Goal: Communication & Community: Answer question/provide support

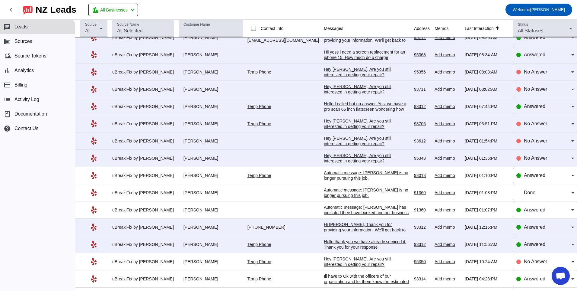
scroll to position [522, 0]
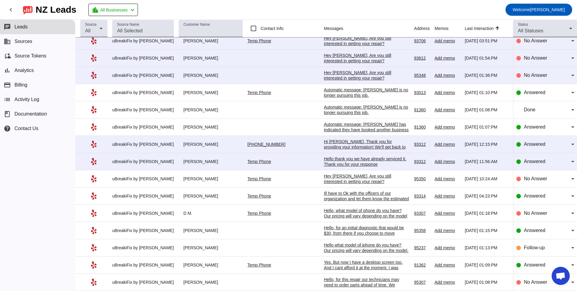
click at [331, 162] on div "Hello thank you we have already serviced it. Thank you for your response" at bounding box center [366, 161] width 85 height 11
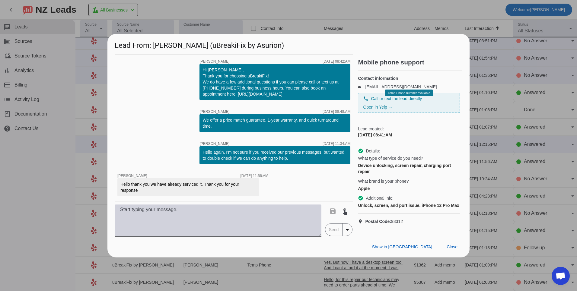
click at [270, 218] on textarea at bounding box center [218, 220] width 207 height 32
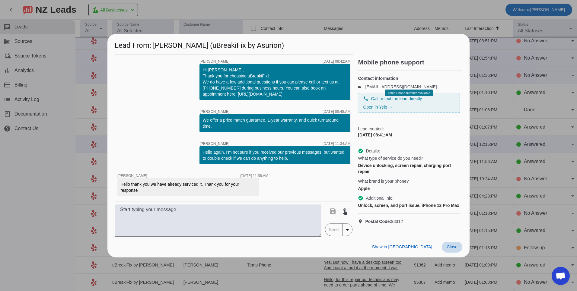
click at [447, 249] on span "Close" at bounding box center [452, 246] width 11 height 5
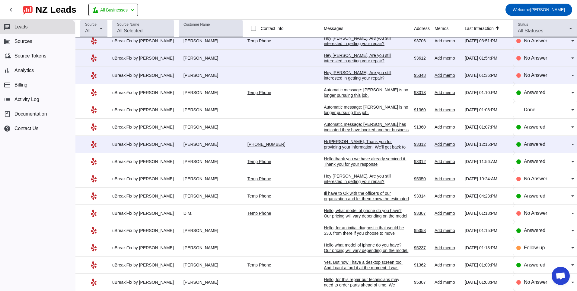
click at [339, 144] on div "Hi [PERSON_NAME], Thank you for providing your information! We'll get back to y…" at bounding box center [366, 147] width 85 height 16
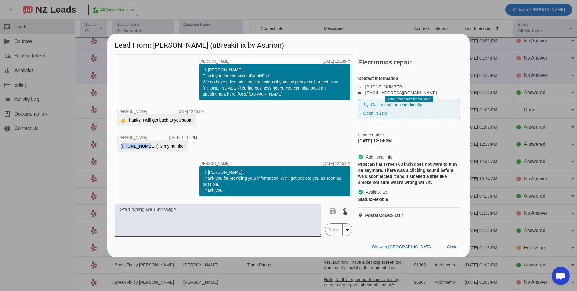
drag, startPoint x: 121, startPoint y: 146, endPoint x: 144, endPoint y: 149, distance: 23.2
click at [144, 149] on div "[PHONE_NUMBER] is my number" at bounding box center [152, 146] width 71 height 12
copy div "6614772627"
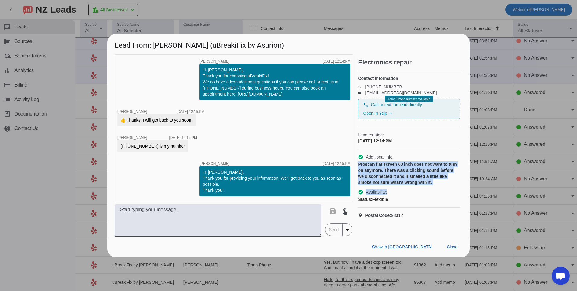
drag, startPoint x: 359, startPoint y: 170, endPoint x: 442, endPoint y: 192, distance: 86.7
click at [442, 192] on div "check_circle Additional info: Proscan flat screen 60 inch does not want to turn…" at bounding box center [409, 178] width 102 height 58
drag, startPoint x: 442, startPoint y: 192, endPoint x: 387, endPoint y: 182, distance: 56.3
click at [393, 181] on div "Proscan flat screen 60 inch does not want to turn on anymore. There was a click…" at bounding box center [409, 173] width 102 height 24
drag, startPoint x: 358, startPoint y: 171, endPoint x: 433, endPoint y: 188, distance: 76.9
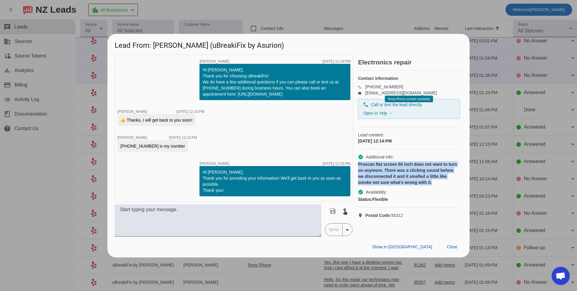
click at [433, 185] on div "Proscan flat screen 60 inch does not want to turn on anymore. There was a click…" at bounding box center [409, 173] width 102 height 24
copy div "Proscan flat screen 60 inch does not want to turn on anymore. There was a click…"
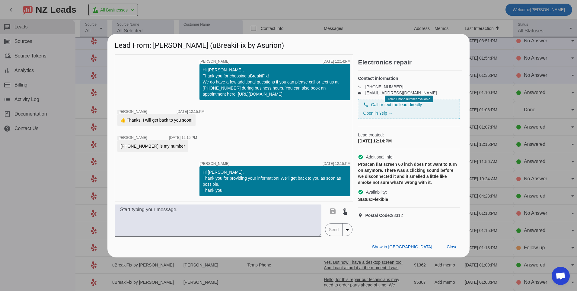
click at [325, 150] on div "timer close [PERSON_NAME] [DATE] 12:14:PM Hi [PERSON_NAME], Thank you for choos…" at bounding box center [234, 127] width 239 height 147
click at [455, 249] on span "Close" at bounding box center [452, 246] width 11 height 5
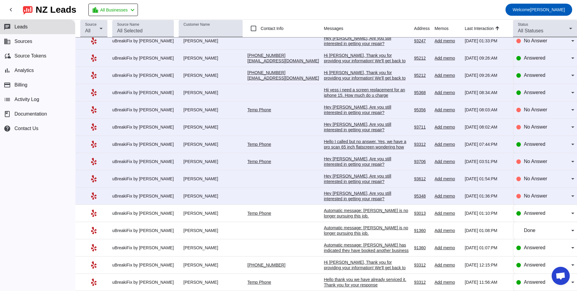
scroll to position [401, 0]
click at [336, 198] on div "Hey [PERSON_NAME], Are you still interested in getting your repair?​" at bounding box center [366, 196] width 85 height 11
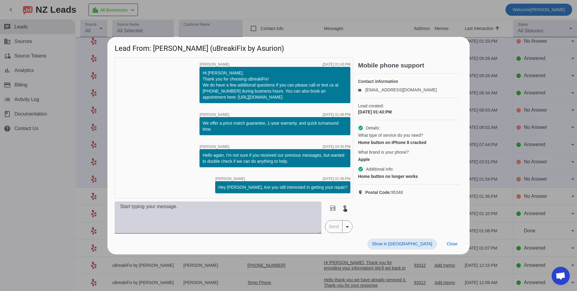
click at [201, 217] on textarea at bounding box center [218, 217] width 207 height 32
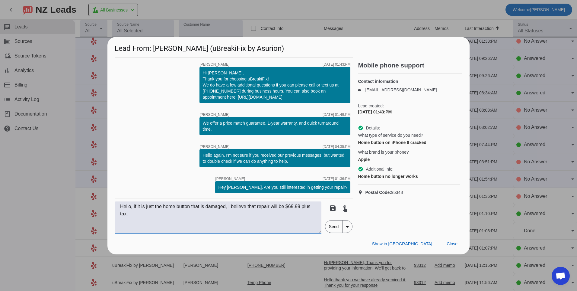
type textarea "Hello, if it is just the home button that is damaged, I believe that repair wil…"
click at [330, 224] on span "Send" at bounding box center [334, 226] width 17 height 12
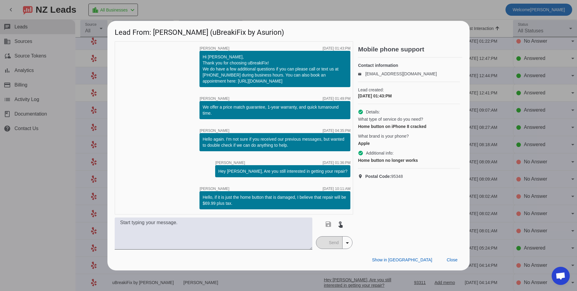
scroll to position [0, 0]
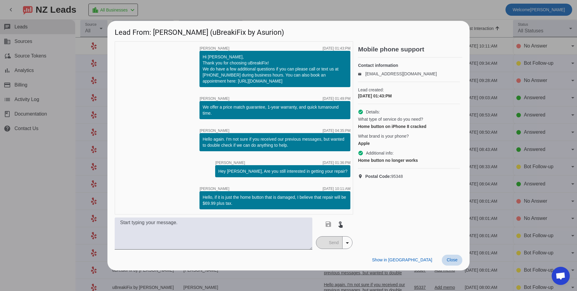
click at [458, 258] on span "Close" at bounding box center [452, 259] width 11 height 5
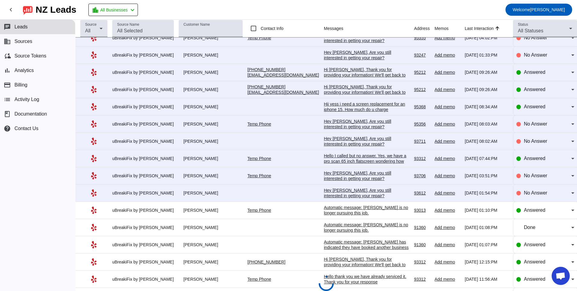
scroll to position [633, 0]
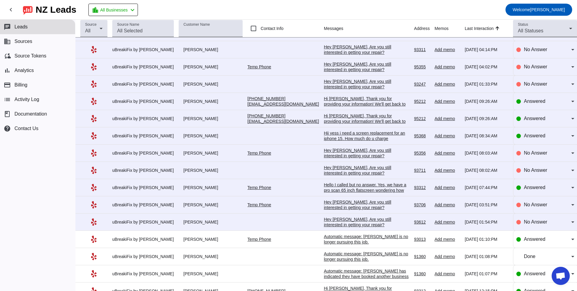
click at [324, 223] on div "Hey [PERSON_NAME], Are you still interested in getting your repair?​" at bounding box center [366, 221] width 85 height 11
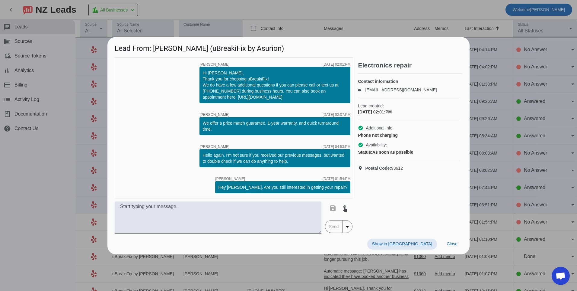
scroll to position [0, 0]
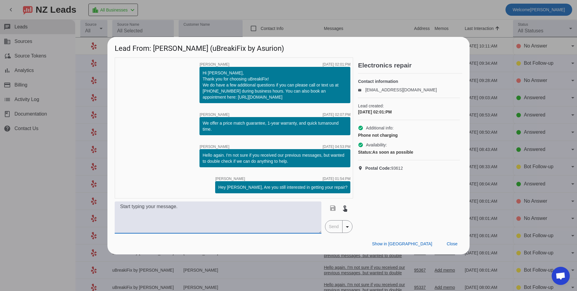
click at [246, 213] on textarea at bounding box center [218, 217] width 207 height 32
type textarea "Hello, what model of device do you have?"
click at [327, 225] on span "Send" at bounding box center [334, 226] width 17 height 12
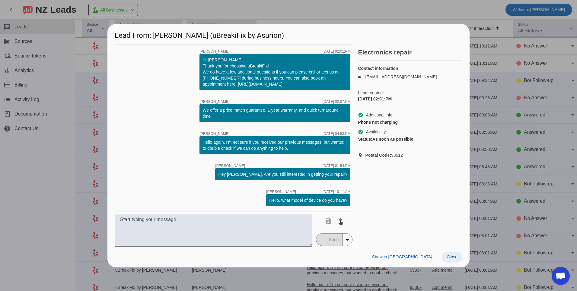
click at [456, 261] on span at bounding box center [452, 256] width 21 height 11
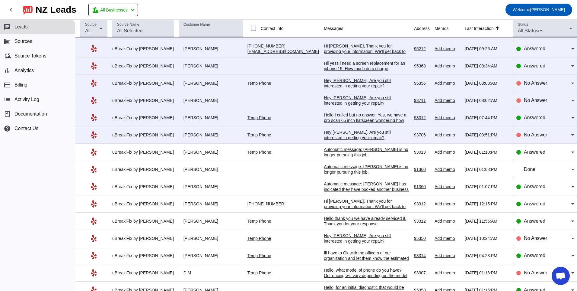
scroll to position [729, 0]
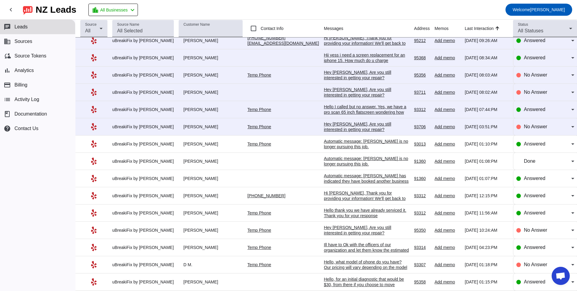
click at [339, 128] on div "Hey [PERSON_NAME], Are you still interested in getting your repair?​" at bounding box center [366, 126] width 85 height 11
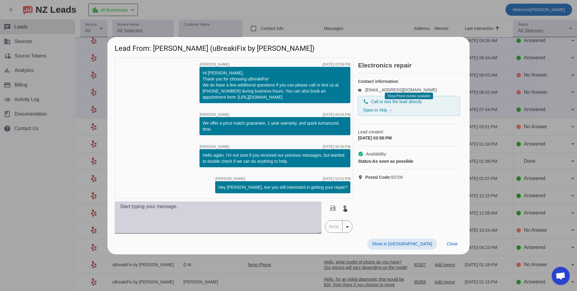
click at [240, 217] on textarea at bounding box center [218, 217] width 207 height 32
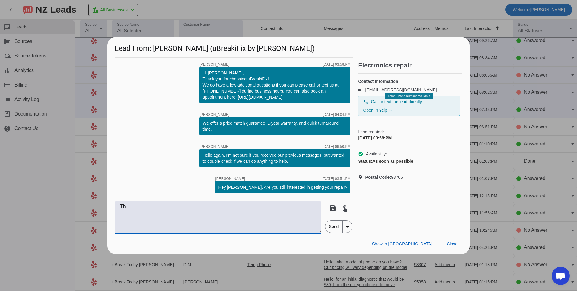
type textarea "T"
type textarea "Hello what model of device do you have? We can assist with pricing with further…"
click at [327, 224] on span "Send" at bounding box center [334, 226] width 17 height 12
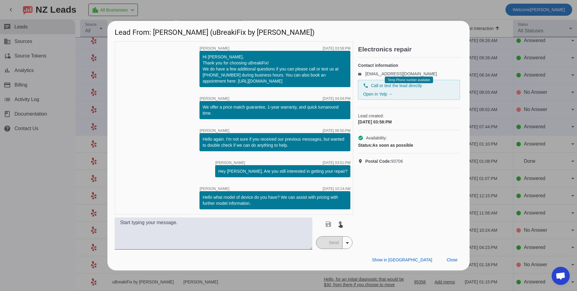
scroll to position [0, 0]
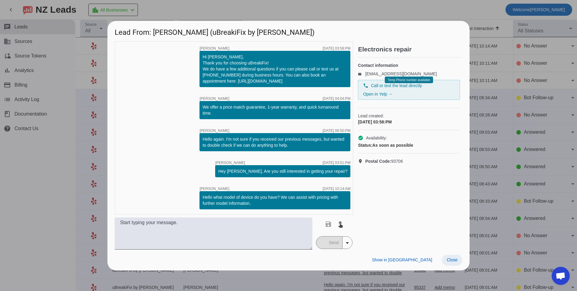
click at [459, 263] on span at bounding box center [452, 259] width 21 height 11
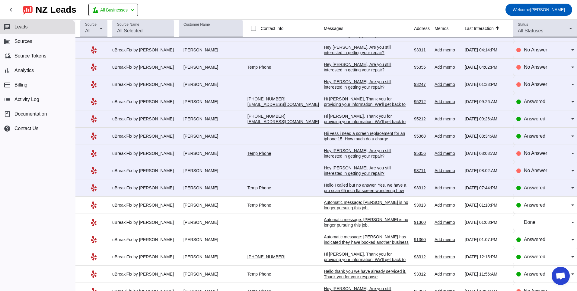
scroll to position [668, 0]
click at [335, 187] on div "Hello I called but no answer. Yes, we have a pro scan 65 inch flatscreen wonder…" at bounding box center [366, 198] width 85 height 33
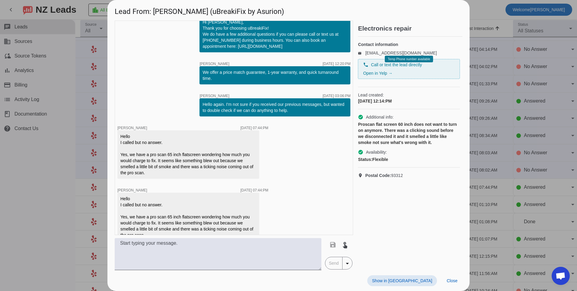
scroll to position [25, 0]
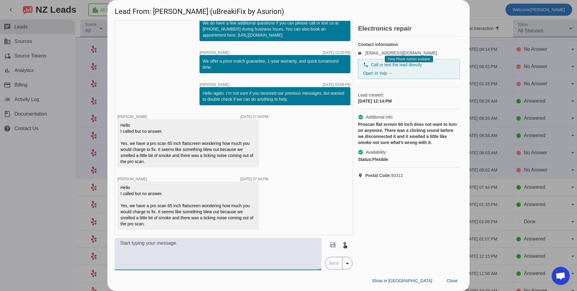
click at [238, 254] on textarea at bounding box center [218, 254] width 207 height 32
click at [216, 249] on textarea at bounding box center [218, 254] width 207 height 32
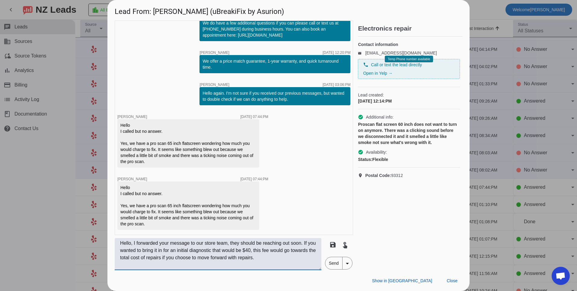
type textarea "Hello, I forwarded your message to our store team, they should be reaching out …"
click at [336, 265] on span "Send" at bounding box center [334, 263] width 17 height 12
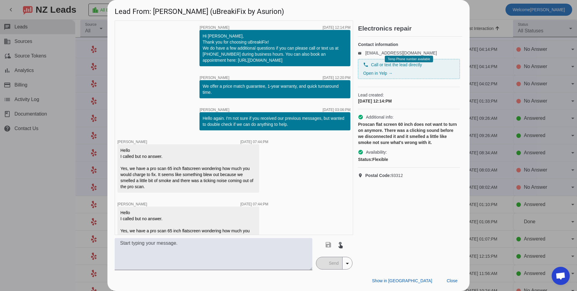
scroll to position [69, 0]
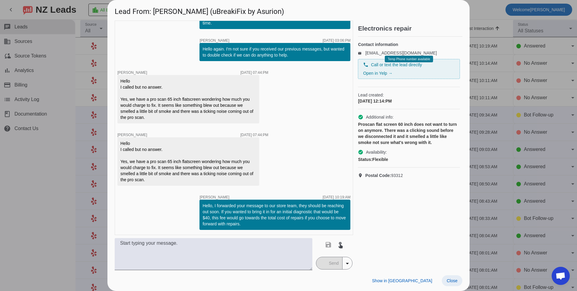
click at [458, 284] on span at bounding box center [452, 280] width 21 height 11
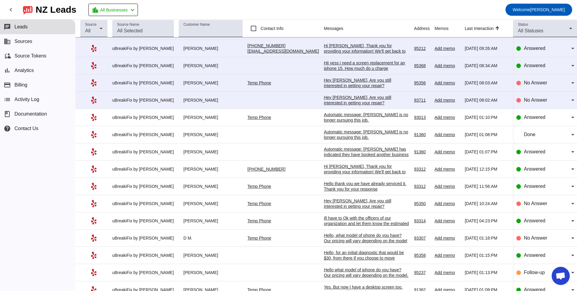
scroll to position [634, 0]
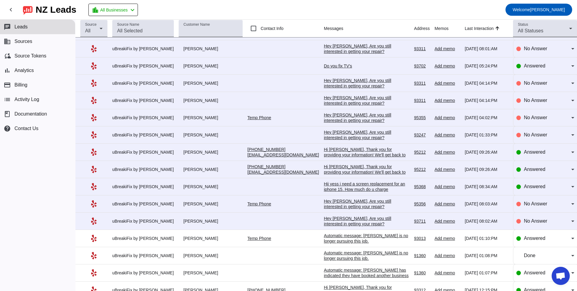
click at [344, 213] on td "Hey [PERSON_NAME], Are you still interested in getting your repair?​ [DATE] 08:…" at bounding box center [369, 220] width 90 height 17
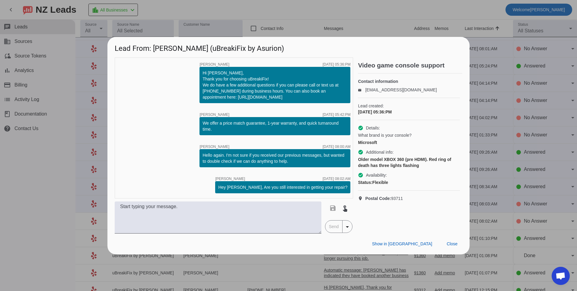
scroll to position [0, 0]
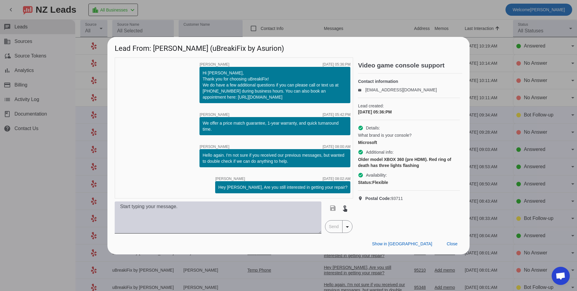
click at [283, 223] on textarea at bounding box center [218, 217] width 207 height 32
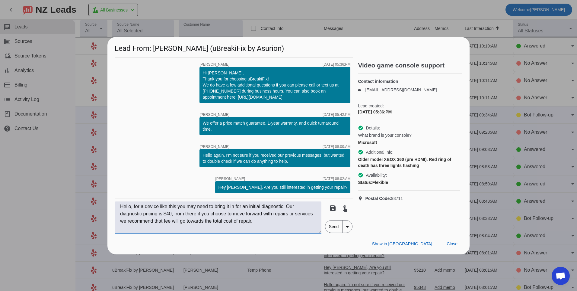
type textarea "Hello, for a device like this you may need to bring it in for an initial diagno…"
click at [342, 231] on span "Send" at bounding box center [334, 226] width 17 height 12
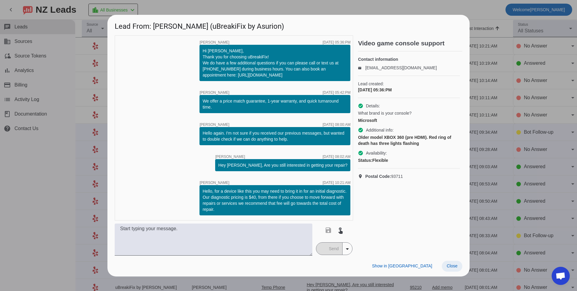
click at [458, 267] on span at bounding box center [452, 265] width 21 height 11
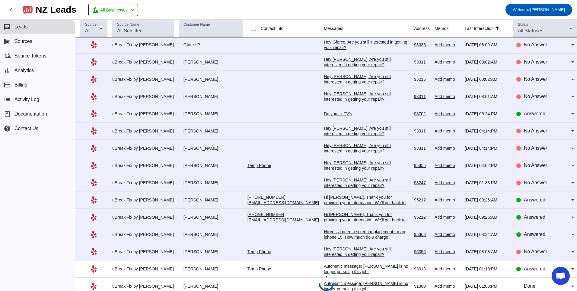
scroll to position [608, 0]
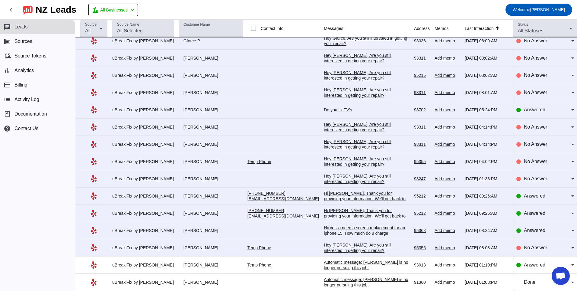
click at [324, 244] on div "Hey [PERSON_NAME], Are you still interested in getting your repair?​" at bounding box center [366, 247] width 85 height 11
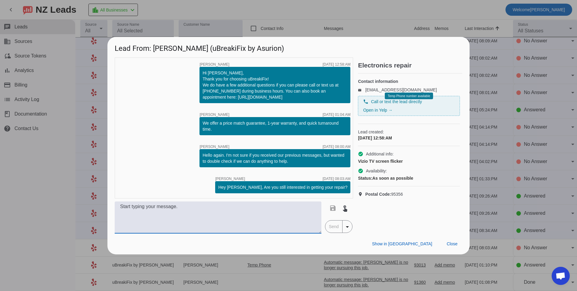
click at [287, 220] on textarea at bounding box center [218, 217] width 207 height 32
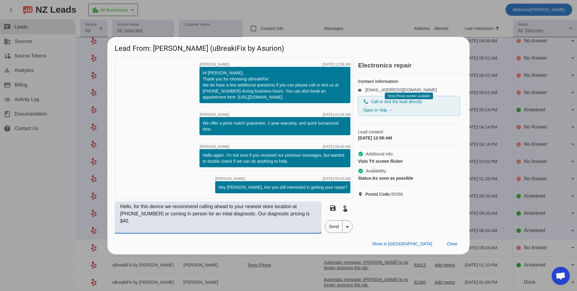
type textarea "Hello, for this device we recommend calling ahead to your nearest store locatio…"
click at [333, 228] on span "Send" at bounding box center [334, 226] width 17 height 12
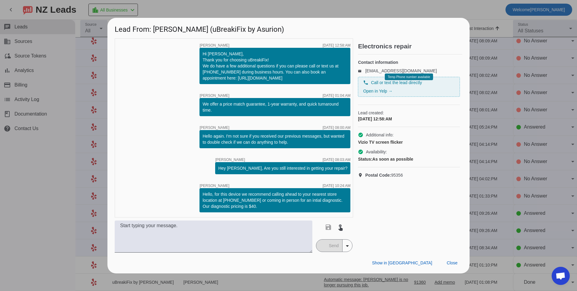
scroll to position [0, 0]
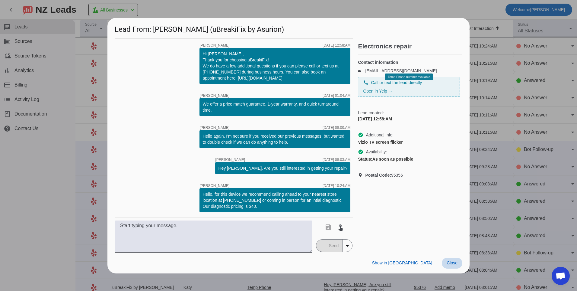
click at [452, 263] on span "Close" at bounding box center [452, 262] width 11 height 5
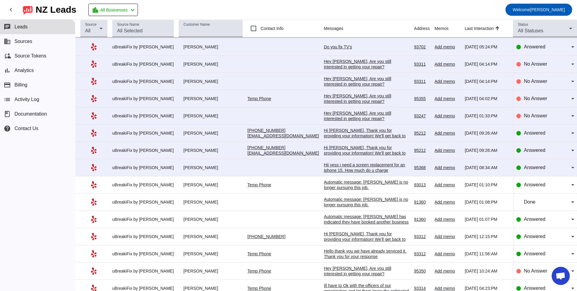
scroll to position [695, 0]
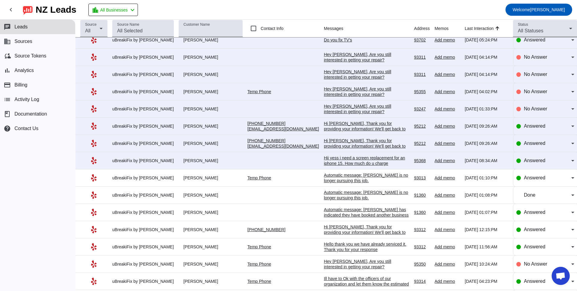
click at [330, 158] on div "Hii yess i need a screen replacement for an iphone 15. How much do u charge" at bounding box center [366, 160] width 85 height 11
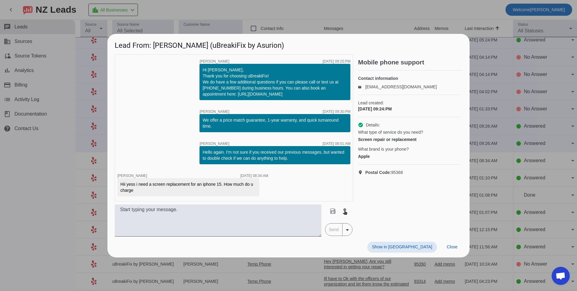
scroll to position [0, 0]
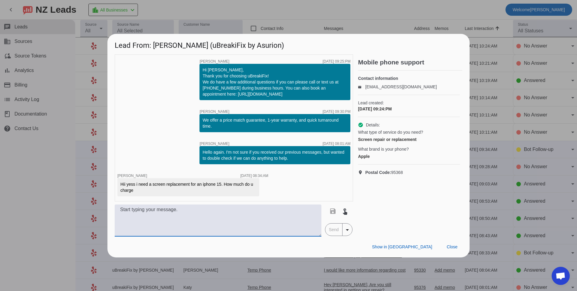
click at [210, 221] on textarea at bounding box center [218, 220] width 207 height 32
type textarea "w"
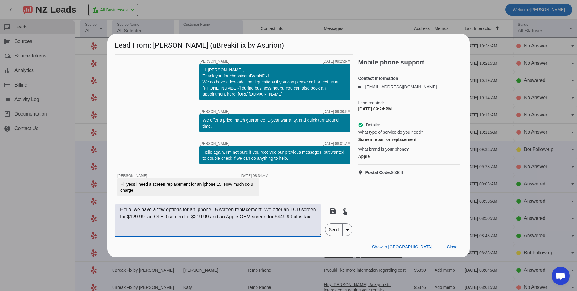
type textarea "Hello, we have a few options for an iphone 15 screen replacement. We offer an L…"
click at [332, 232] on span "Send" at bounding box center [334, 229] width 17 height 12
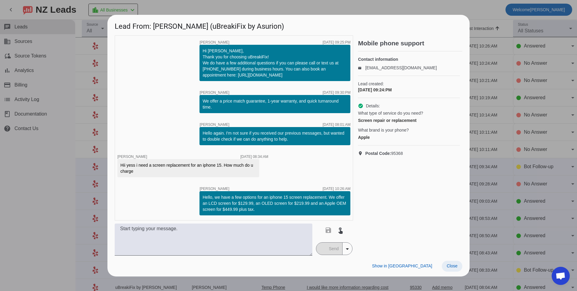
click at [453, 265] on span "Close" at bounding box center [452, 265] width 11 height 5
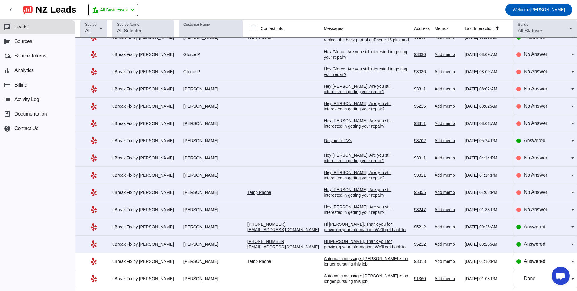
scroll to position [608, 0]
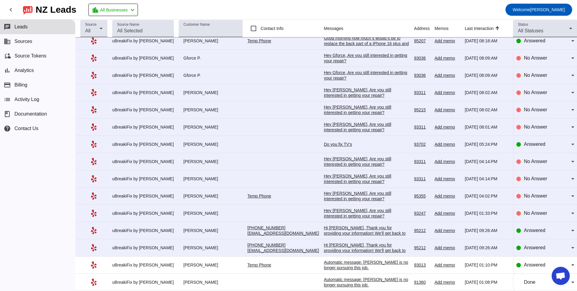
click at [338, 244] on div "Hi [PERSON_NAME], Thank you for providing your information! We'll get back to y…" at bounding box center [366, 253] width 85 height 22
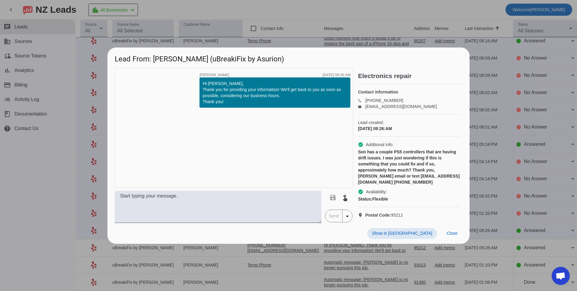
scroll to position [0, 0]
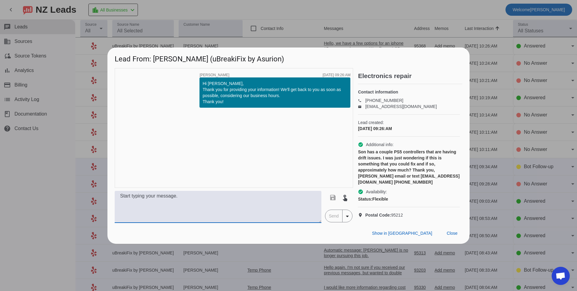
click at [301, 198] on textarea at bounding box center [218, 207] width 207 height 32
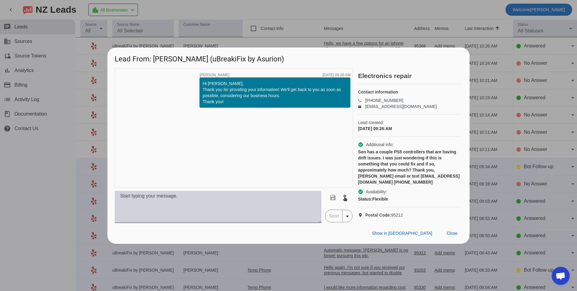
click at [179, 203] on textarea at bounding box center [218, 207] width 207 height 32
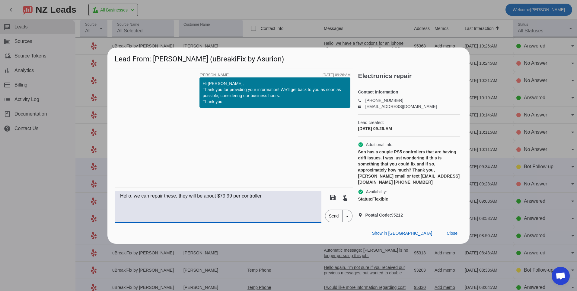
type textarea "Hello, we can repair these, they will be about $79.99 per controller."
click at [336, 211] on span "Send" at bounding box center [334, 216] width 17 height 12
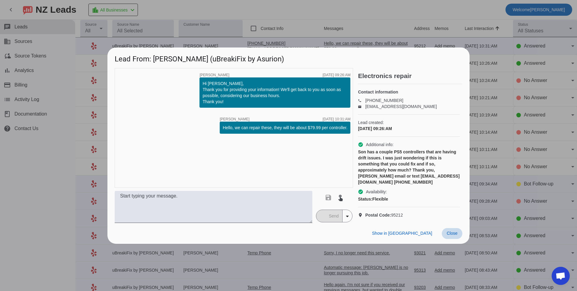
click at [457, 231] on span "Close" at bounding box center [452, 232] width 11 height 5
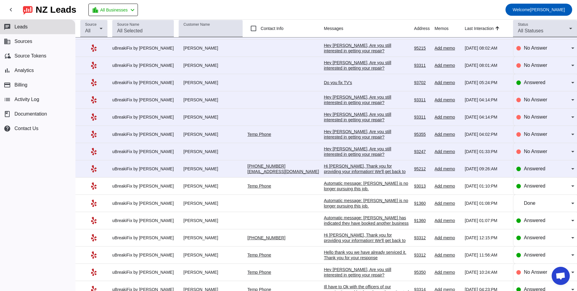
scroll to position [698, 0]
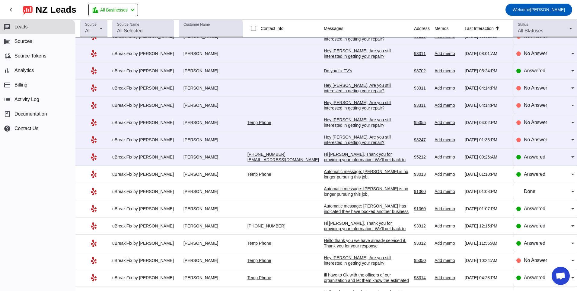
click at [324, 155] on div "Hi [PERSON_NAME], Thank you for providing your information! We'll get back to y…" at bounding box center [366, 162] width 85 height 22
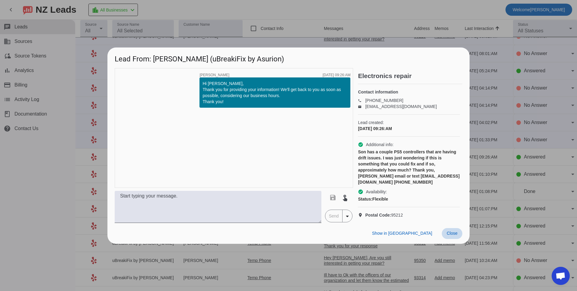
click at [455, 233] on span at bounding box center [452, 233] width 21 height 11
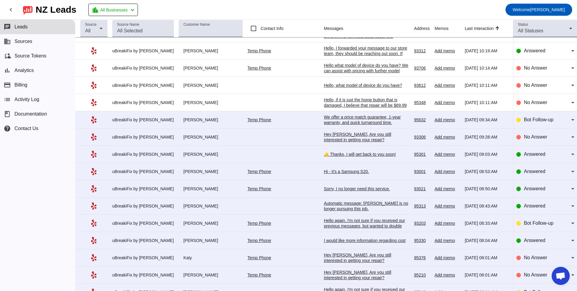
scroll to position [0, 0]
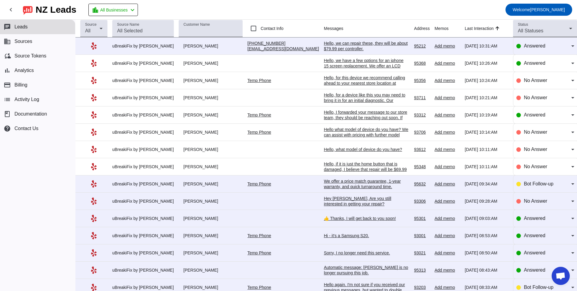
click at [339, 41] on div "Hello, we can repair these, they will be about $79.99 per controller." at bounding box center [366, 45] width 85 height 11
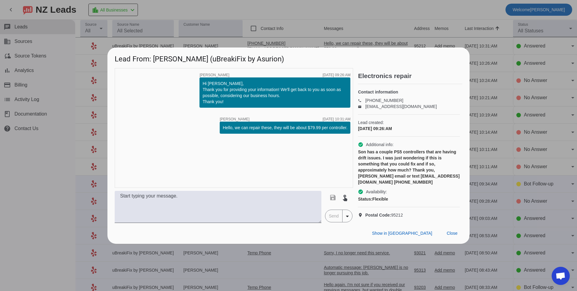
drag, startPoint x: 224, startPoint y: 131, endPoint x: 350, endPoint y: 131, distance: 126.6
click at [350, 131] on div "Hello, we can repair these, they will be about $79.99 per controller." at bounding box center [285, 127] width 131 height 12
copy div "Hello, we can repair these, they will be about $79.99 per controller."
click at [453, 230] on span "Close" at bounding box center [452, 232] width 11 height 5
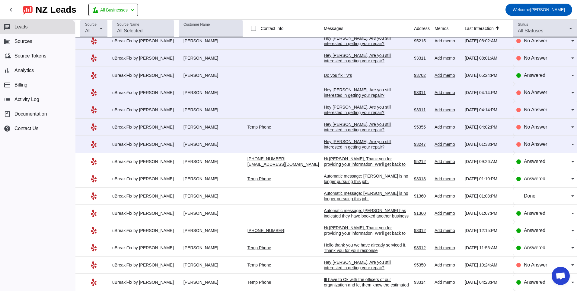
scroll to position [695, 0]
click at [343, 162] on div "Hi [PERSON_NAME], Thank you for providing your information! We'll get back to y…" at bounding box center [366, 166] width 85 height 22
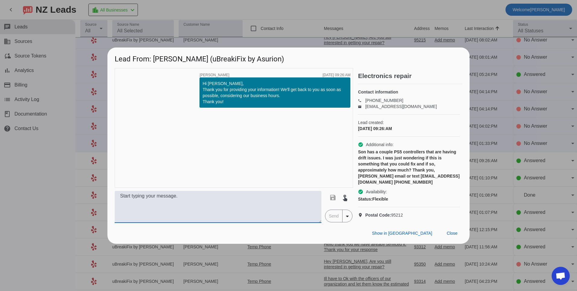
click at [258, 201] on textarea at bounding box center [218, 207] width 207 height 32
paste textarea "Hello, we can repair these, they will be about $79.99 per controller."
type textarea "Hello, we can repair these, they will be about $79.99 per controller. This will…"
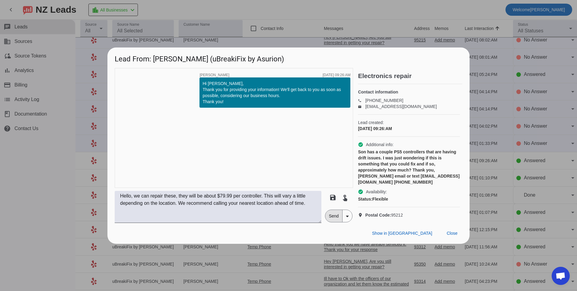
click at [327, 218] on span "Send" at bounding box center [334, 216] width 17 height 12
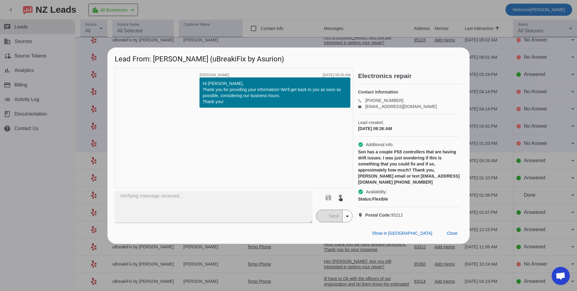
scroll to position [0, 0]
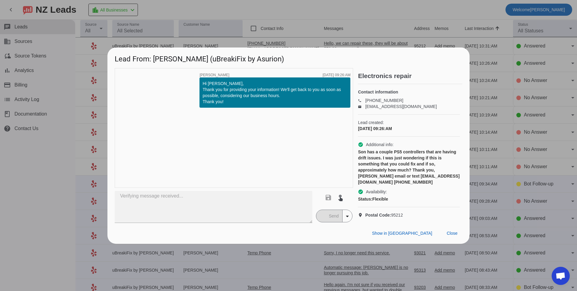
click at [275, 142] on div "timer close [PERSON_NAME] [DATE] 09:26:AM Hi [PERSON_NAME], Thank you for provi…" at bounding box center [234, 128] width 239 height 120
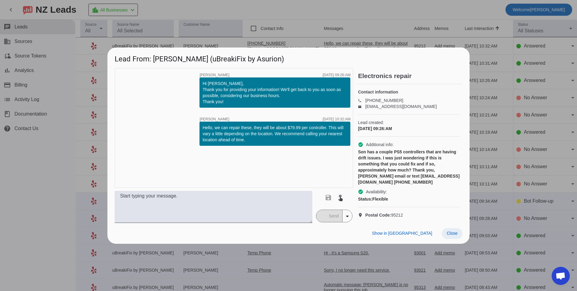
click at [456, 228] on span at bounding box center [452, 233] width 21 height 11
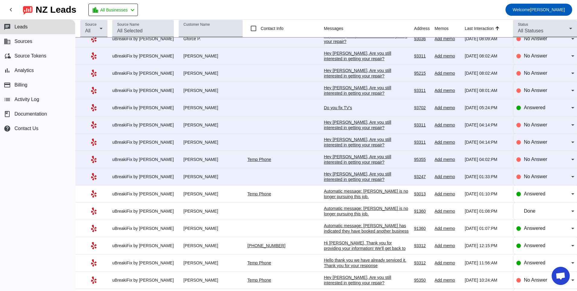
scroll to position [668, 0]
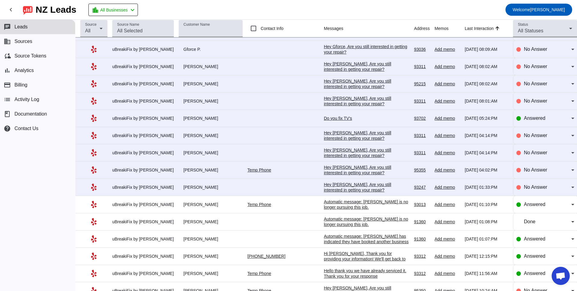
click at [327, 188] on div "Hey [PERSON_NAME], Are you still interested in getting your repair?​" at bounding box center [366, 187] width 85 height 11
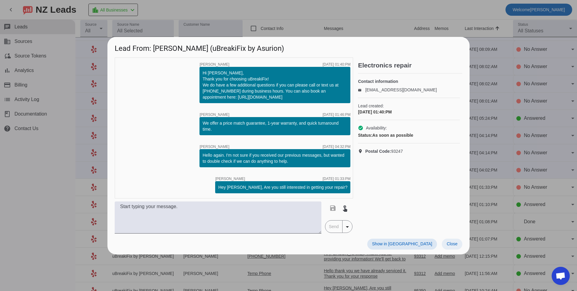
click at [457, 245] on span "Close" at bounding box center [452, 243] width 11 height 5
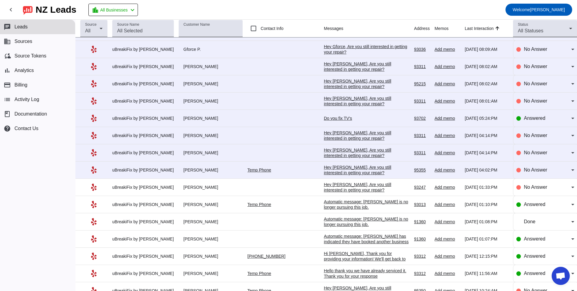
click at [324, 173] on div "Hey [PERSON_NAME], Are you still interested in getting your repair?​" at bounding box center [366, 169] width 85 height 11
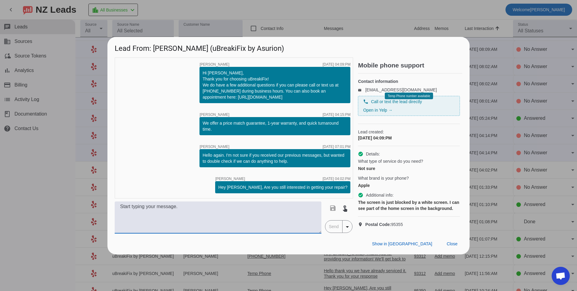
click at [267, 217] on textarea at bounding box center [218, 217] width 207 height 32
type textarea "Hello, what model of phone do you have? Our pricing will vary depending on the …"
click at [337, 230] on span "Send" at bounding box center [334, 226] width 17 height 12
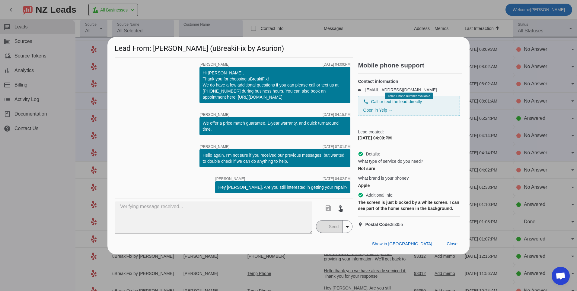
scroll to position [0, 0]
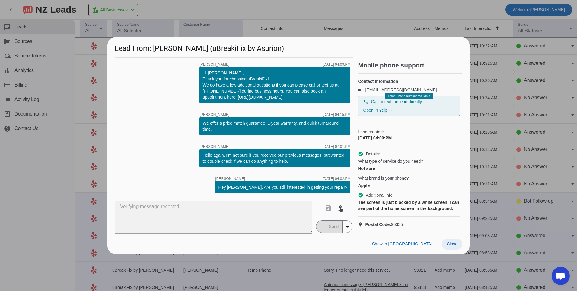
click at [448, 246] on span "Close" at bounding box center [452, 243] width 11 height 5
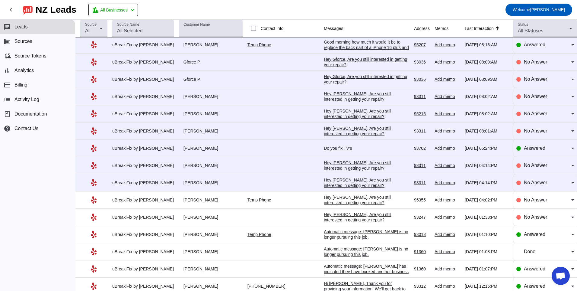
scroll to position [634, 0]
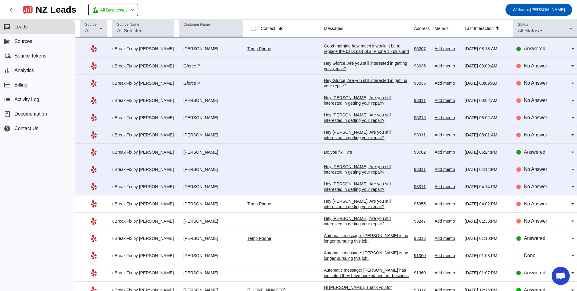
click at [338, 188] on div "Hey [PERSON_NAME], Are you still interested in getting your repair?​" at bounding box center [366, 186] width 85 height 11
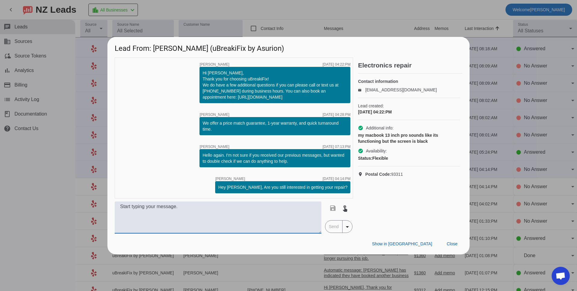
click at [305, 222] on textarea at bounding box center [218, 217] width 207 height 32
type textarea "H"
click at [288, 212] on textarea at bounding box center [218, 217] width 207 height 32
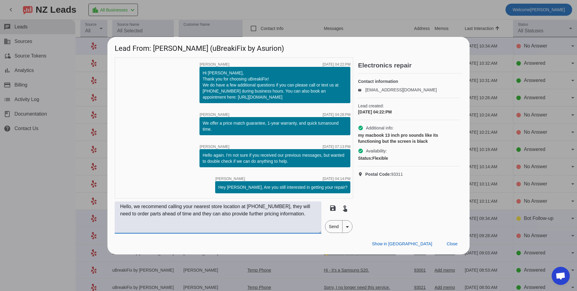
type textarea "Hello, we recommend calling your nearest store location at [PHONE_NUMBER], they…"
click at [328, 225] on span "Send" at bounding box center [334, 226] width 17 height 12
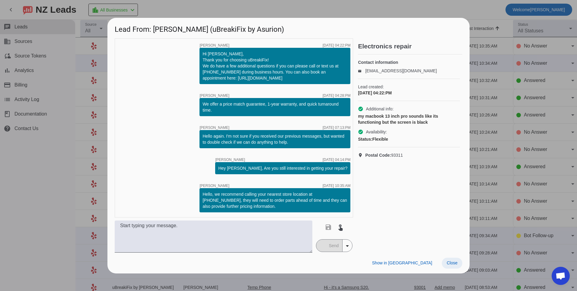
click at [447, 263] on span "Close" at bounding box center [452, 262] width 11 height 5
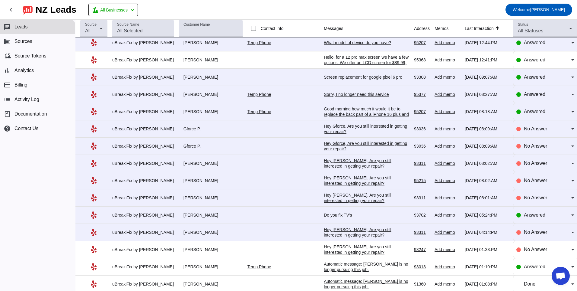
scroll to position [604, 0]
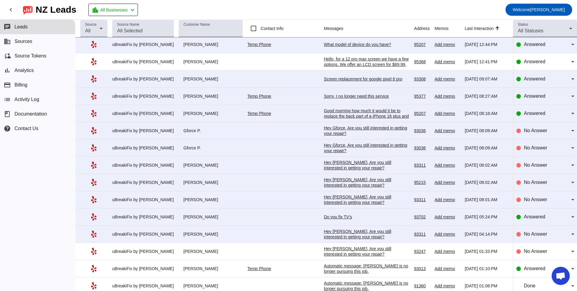
click at [324, 234] on div "Hey [PERSON_NAME], Are you still interested in getting your repair?​" at bounding box center [366, 233] width 85 height 11
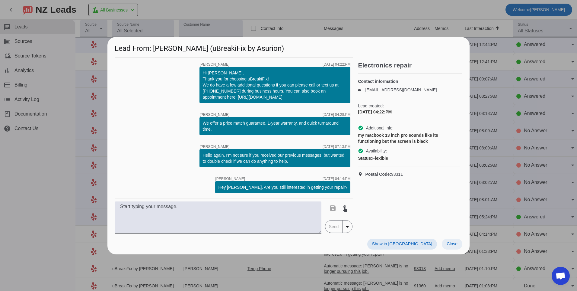
click at [457, 242] on span "Close" at bounding box center [452, 243] width 11 height 5
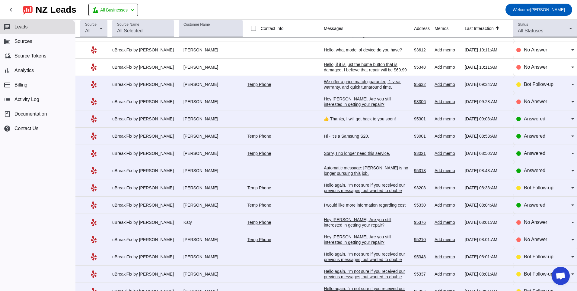
scroll to position [0, 0]
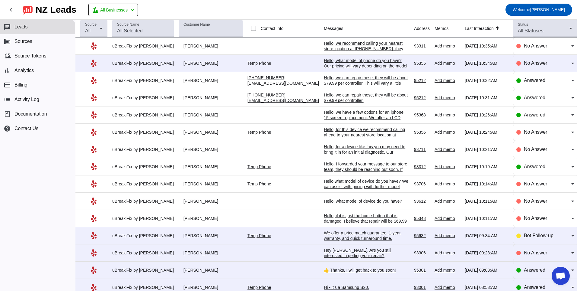
click at [324, 45] on div "Hello, we recommend calling your nearest store location at [PHONE_NUMBER], they…" at bounding box center [366, 53] width 85 height 27
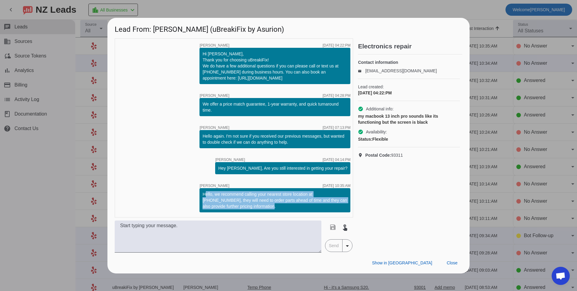
drag, startPoint x: 203, startPoint y: 193, endPoint x: 253, endPoint y: 211, distance: 52.7
click at [253, 211] on div "Hello, we recommend calling your nearest store location at [PHONE_NUMBER], they…" at bounding box center [275, 200] width 151 height 24
copy div "Hello, we recommend calling your nearest store location at [PHONE_NUMBER], they…"
click at [455, 262] on span "Close" at bounding box center [452, 262] width 11 height 5
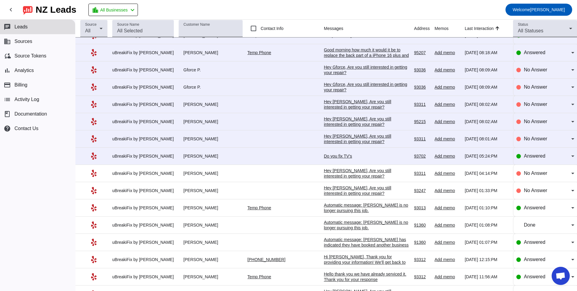
scroll to position [664, 0]
click at [324, 173] on div "Hey [PERSON_NAME], Are you still interested in getting your repair?​" at bounding box center [366, 173] width 85 height 11
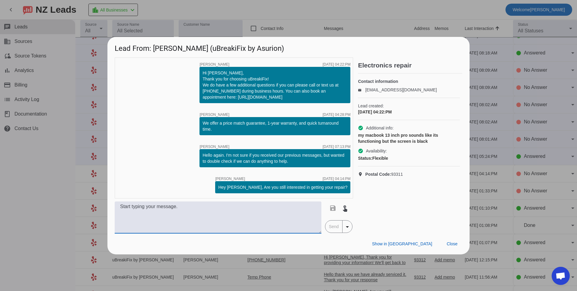
click at [209, 219] on textarea at bounding box center [218, 217] width 207 height 32
paste textarea "Hello, we recommend calling your nearest store location at [PHONE_NUMBER], they…"
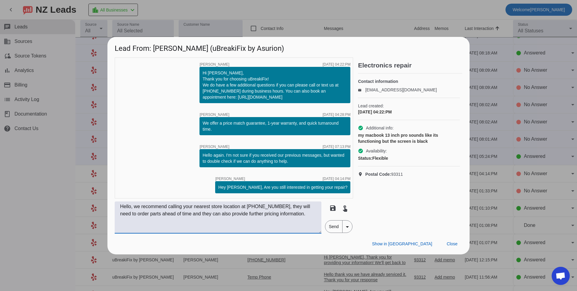
click at [264, 207] on textarea "Hello, we recommend calling your nearest store location at [PHONE_NUMBER], they…" at bounding box center [218, 217] width 207 height 32
click at [276, 204] on textarea "Hello, we recommend calling your nearest store location at [PHONE_NUMBER], they…" at bounding box center [218, 217] width 207 height 32
click at [295, 215] on textarea "Hello, we recommend calling your nearest store location at [PHONE_NUMBER], they…" at bounding box center [218, 217] width 207 height 32
type textarea "Hello, we recommend calling your nearest store location at [PHONE_NUMBER], they…"
click at [329, 226] on span "Send" at bounding box center [334, 226] width 17 height 12
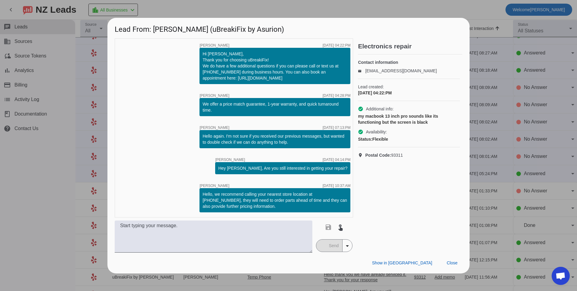
scroll to position [0, 0]
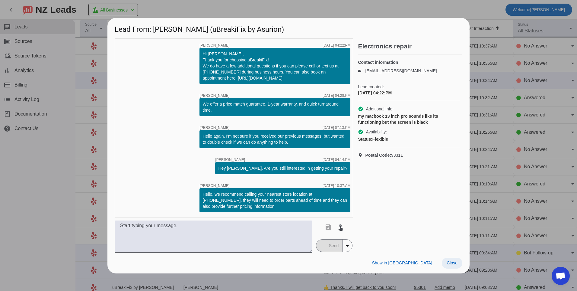
click at [453, 265] on span at bounding box center [452, 262] width 21 height 11
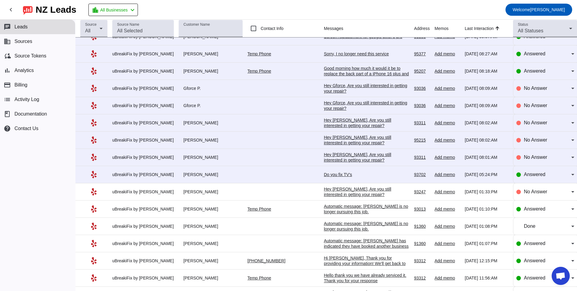
scroll to position [638, 0]
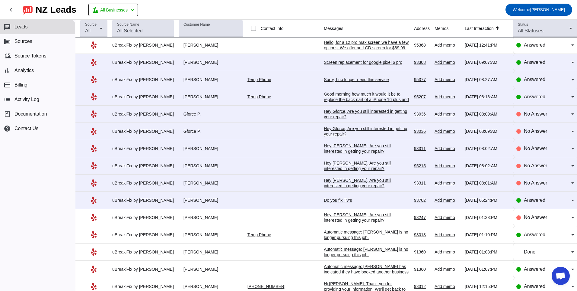
click at [329, 199] on div "Do you fix TV's" at bounding box center [366, 199] width 85 height 5
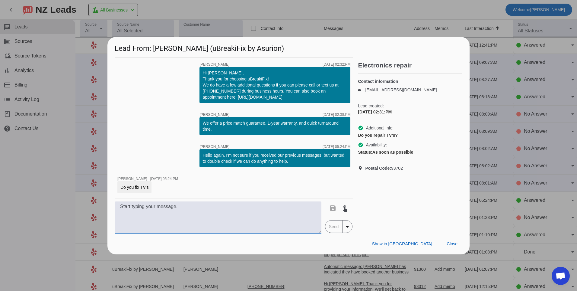
click at [294, 207] on textarea at bounding box center [218, 217] width 207 height 32
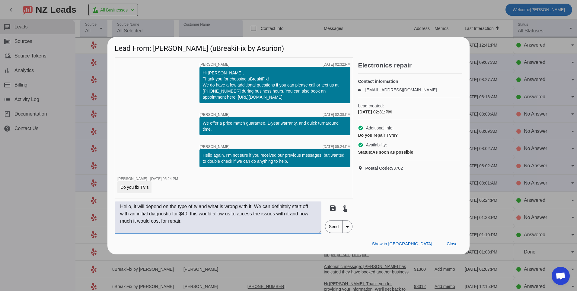
type textarea "Hello, it will depend on the type of tv and what is wrong with it. We can defin…"
click at [330, 227] on span "Send" at bounding box center [334, 226] width 17 height 12
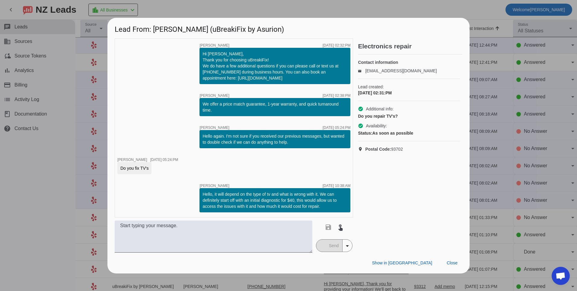
scroll to position [0, 0]
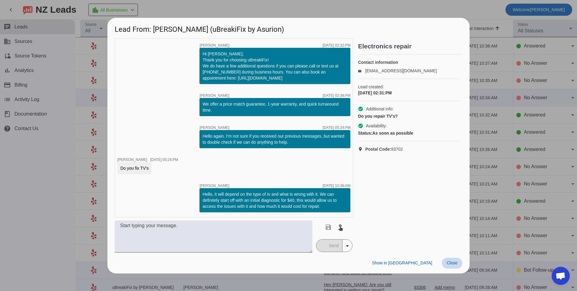
click at [450, 264] on span "Close" at bounding box center [452, 262] width 11 height 5
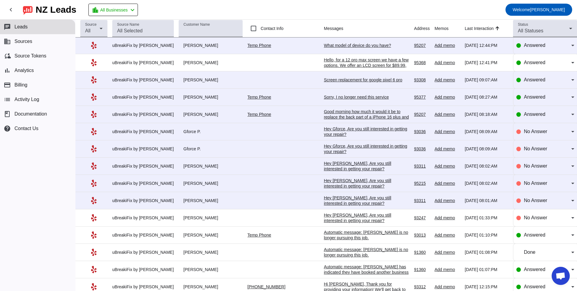
scroll to position [634, 0]
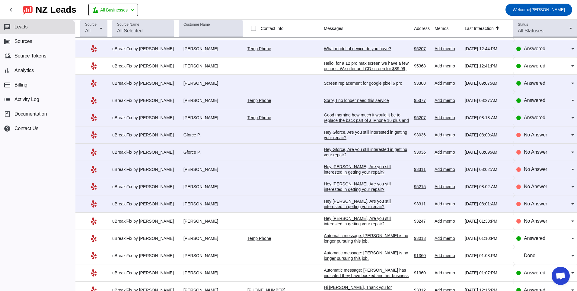
click at [337, 202] on div "Hey [PERSON_NAME], Are you still interested in getting your repair?​" at bounding box center [366, 203] width 85 height 11
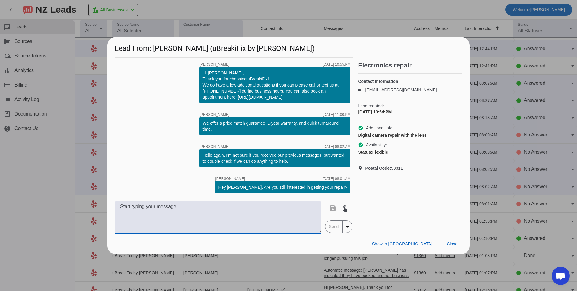
click at [256, 212] on textarea at bounding box center [218, 217] width 207 height 32
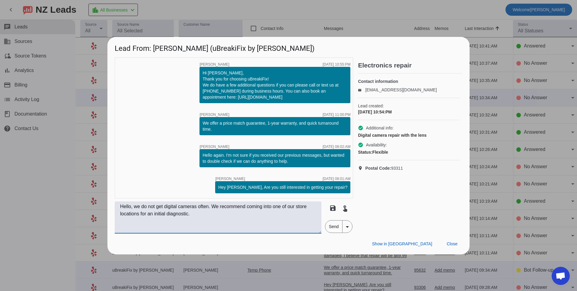
type textarea "Hello, we do not get digital cameras often. We recommend coming into one of our…"
click at [336, 222] on span "Send" at bounding box center [334, 226] width 17 height 12
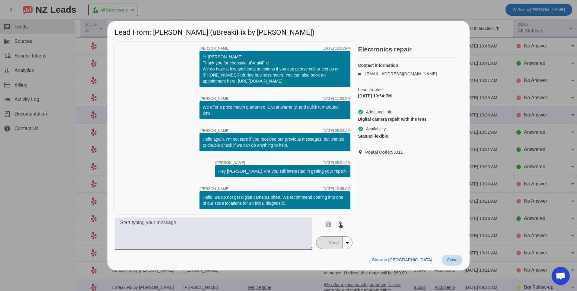
click at [457, 260] on span "Close" at bounding box center [452, 259] width 11 height 5
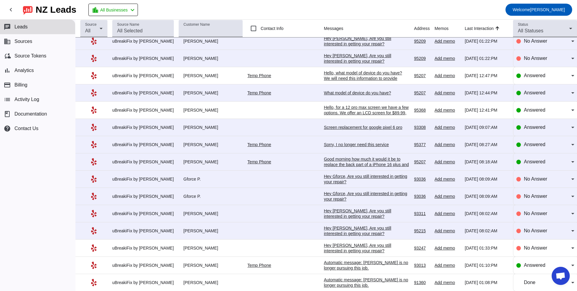
scroll to position [608, 0]
click at [348, 227] on div "Hey [PERSON_NAME], Are you still interested in getting your repair?​" at bounding box center [366, 230] width 85 height 11
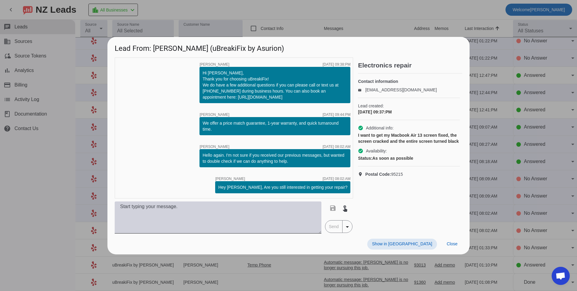
click at [277, 207] on textarea at bounding box center [218, 217] width 207 height 32
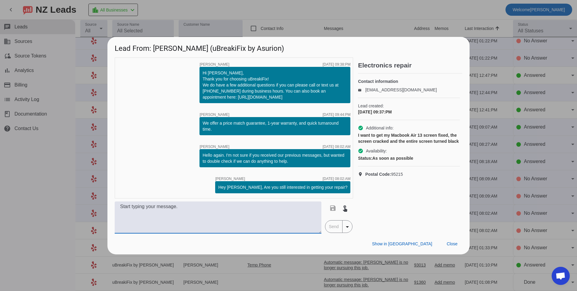
paste textarea "Hello, we recommend calling your nearest store location at [PHONE_NUMBER], they…"
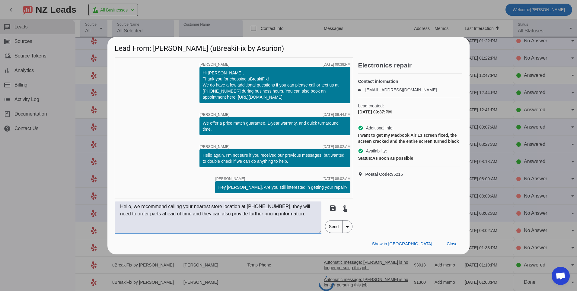
click at [254, 208] on textarea "Hello, we recommend calling your nearest store location at [PHONE_NUMBER], they…" at bounding box center [218, 217] width 207 height 32
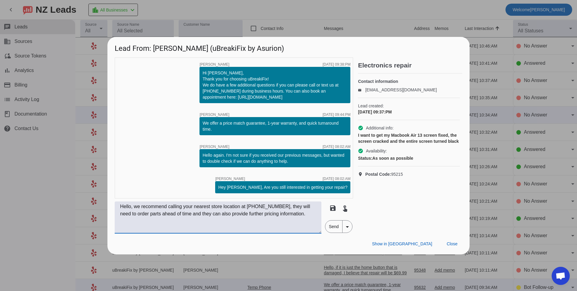
click at [265, 207] on textarea "Hello, we recommend calling your nearest store location at [PHONE_NUMBER], they…" at bounding box center [218, 217] width 207 height 32
click at [268, 206] on textarea "Hello, we recommend calling your nearest store location at [PHONE_NUMBER], they…" at bounding box center [218, 217] width 207 height 32
drag, startPoint x: 267, startPoint y: 206, endPoint x: 276, endPoint y: 207, distance: 9.4
click at [276, 207] on textarea "Hello, we recommend calling your nearest store location at [PHONE_NUMBER], they…" at bounding box center [218, 217] width 207 height 32
click at [291, 216] on textarea "Hello, we recommend calling your nearest store location at [PHONE_NUMBER], they…" at bounding box center [218, 217] width 207 height 32
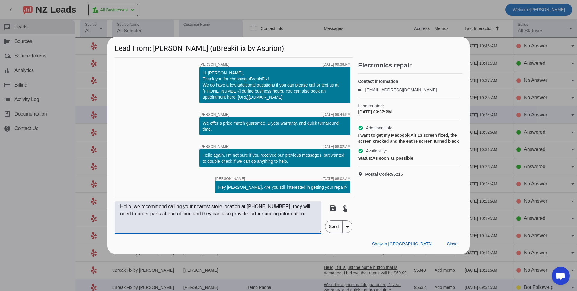
type textarea "Hello, we recommend calling your nearest store location at [PHONE_NUMBER], they…"
click at [333, 225] on span "Send" at bounding box center [334, 226] width 17 height 12
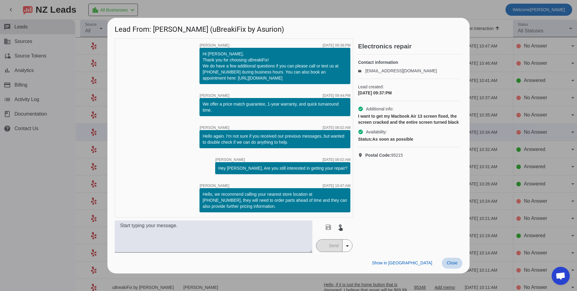
click at [453, 265] on span at bounding box center [452, 262] width 21 height 11
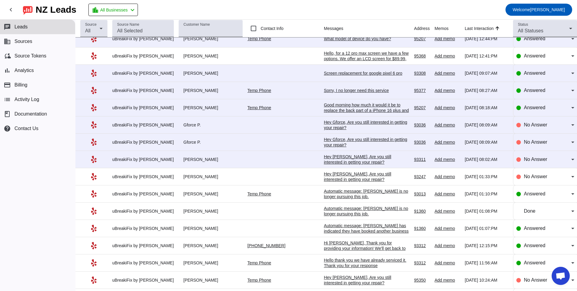
scroll to position [668, 0]
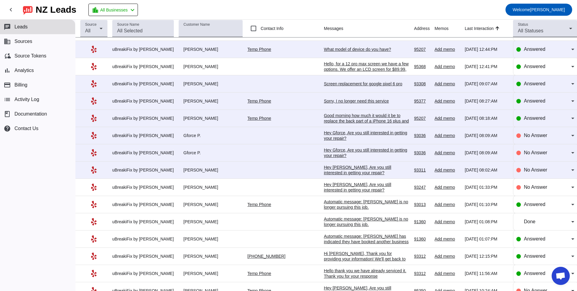
click at [339, 169] on div "Hey [PERSON_NAME], Are you still interested in getting your repair?​" at bounding box center [366, 169] width 85 height 11
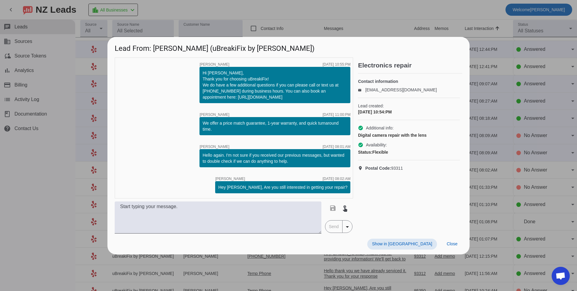
scroll to position [0, 0]
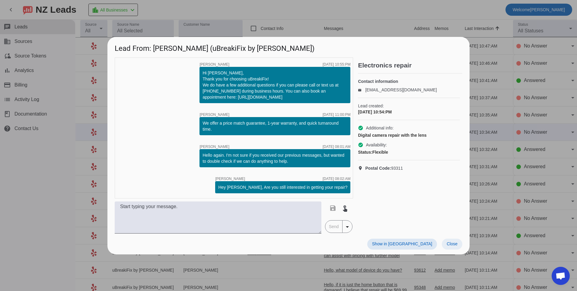
click at [460, 245] on span at bounding box center [452, 243] width 21 height 11
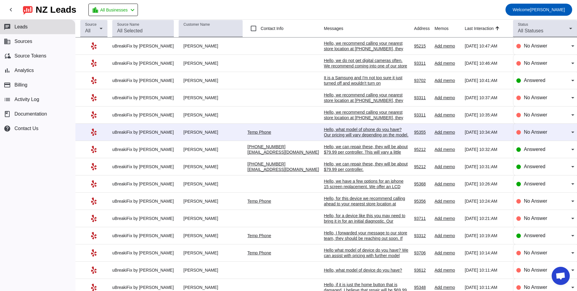
click at [348, 64] on div "Hello, we do not get digital cameras often. We recommend coming into one of our…" at bounding box center [366, 66] width 85 height 16
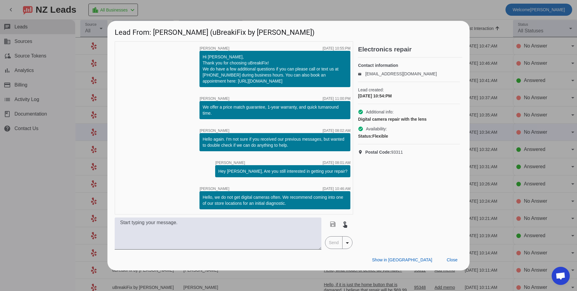
drag, startPoint x: 203, startPoint y: 196, endPoint x: 308, endPoint y: 206, distance: 105.3
click at [308, 206] on div "Hello, we do not get digital cameras often. We recommend coming into one of our…" at bounding box center [275, 200] width 151 height 18
copy div "Hello, we do not get digital cameras often. We recommend coming into one of our…"
click at [452, 259] on span "Close" at bounding box center [452, 259] width 11 height 5
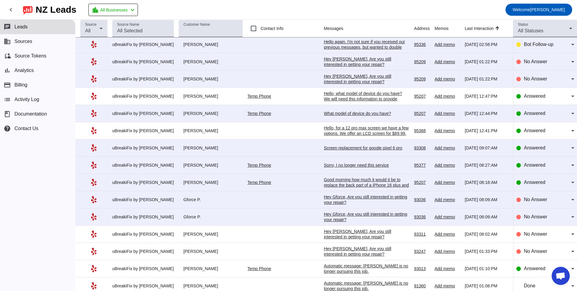
scroll to position [725, 0]
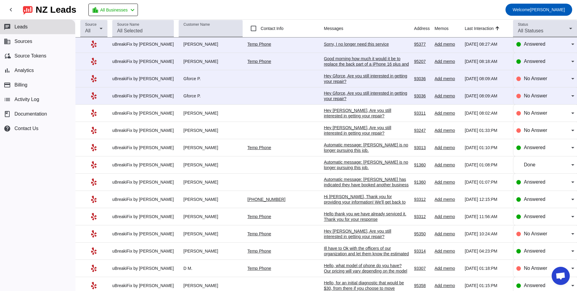
click at [329, 111] on div "Hey [PERSON_NAME], Are you still interested in getting your repair?​" at bounding box center [366, 113] width 85 height 11
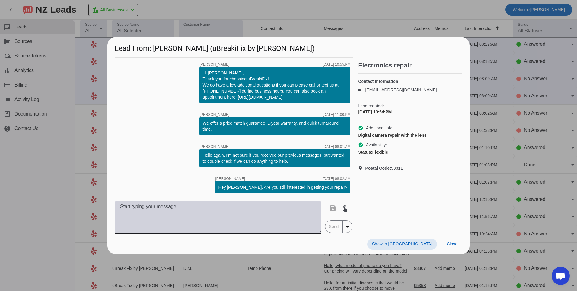
click at [229, 206] on textarea at bounding box center [218, 217] width 207 height 32
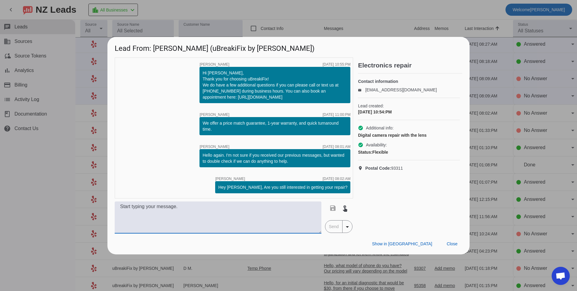
paste textarea "Hello, we do not get digital cameras often. We recommend coming into one of our…"
type textarea "Hello, we do not get digital cameras often. We recommend coming into one of our…"
click at [336, 230] on span "Send" at bounding box center [334, 226] width 17 height 12
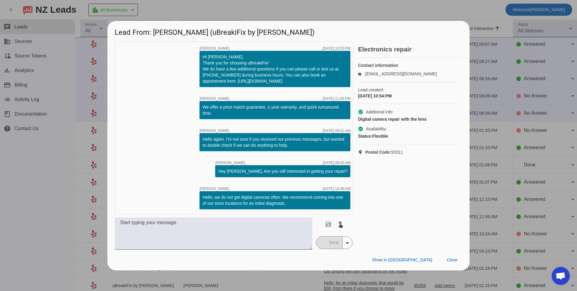
scroll to position [0, 0]
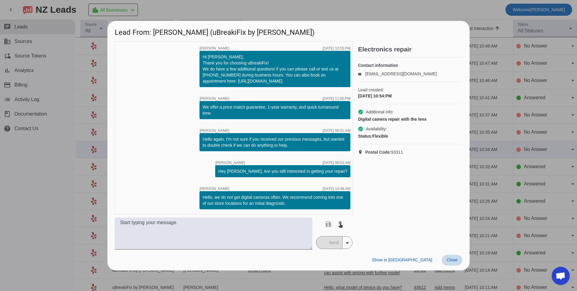
click at [450, 261] on span "Close" at bounding box center [452, 259] width 11 height 5
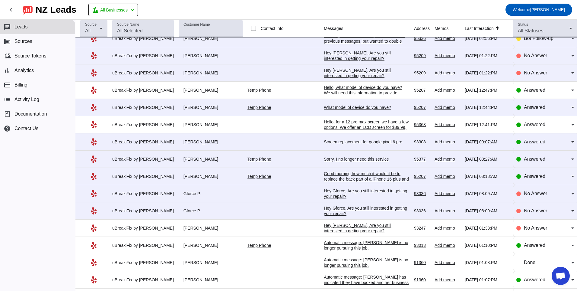
scroll to position [608, 0]
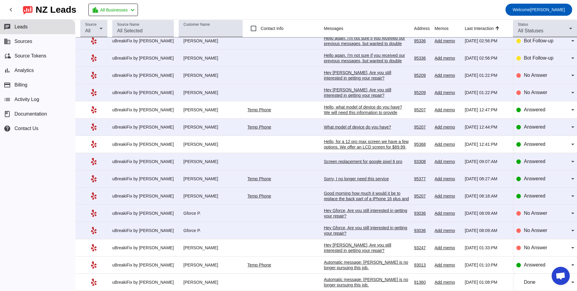
click at [327, 226] on div "Hey Gforce, Are you still interested in getting your repair?​" at bounding box center [366, 230] width 85 height 11
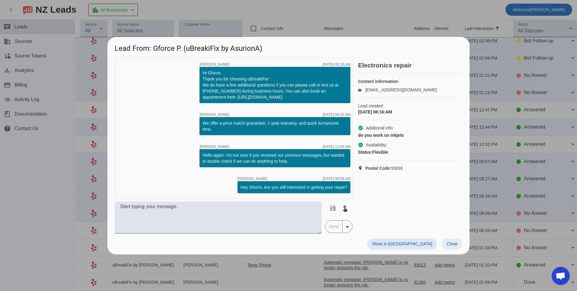
click at [448, 245] on span "Close" at bounding box center [452, 243] width 11 height 5
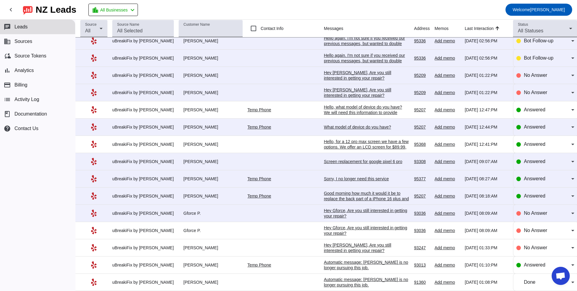
click at [338, 216] on div "Hey Gforce, Are you still interested in getting your repair?​" at bounding box center [366, 212] width 85 height 11
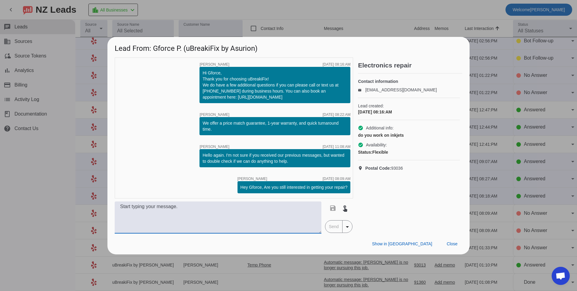
click at [249, 226] on textarea at bounding box center [218, 217] width 207 height 32
type textarea "Hello, can you provide a bit more information about the device?"
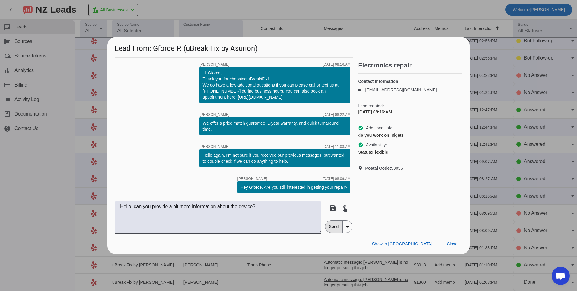
click at [331, 227] on span "Send" at bounding box center [334, 226] width 17 height 12
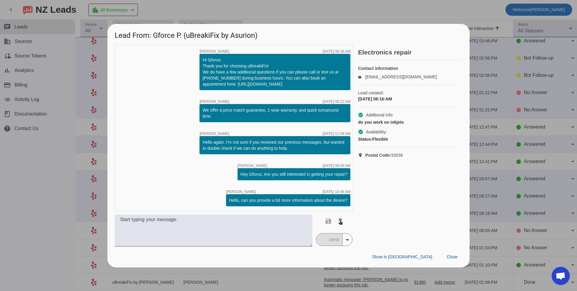
scroll to position [0, 0]
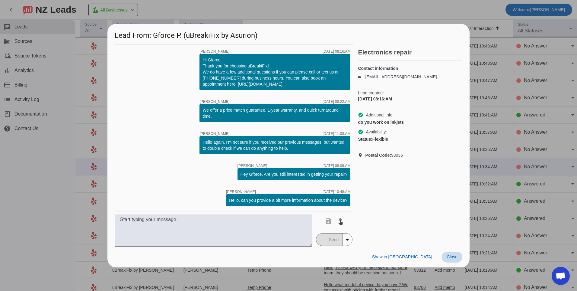
click at [455, 261] on span at bounding box center [452, 256] width 21 height 11
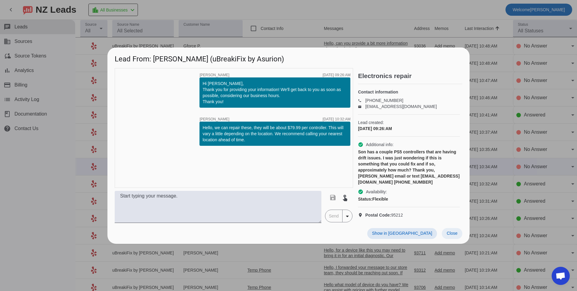
click at [454, 230] on span "Close" at bounding box center [452, 232] width 11 height 5
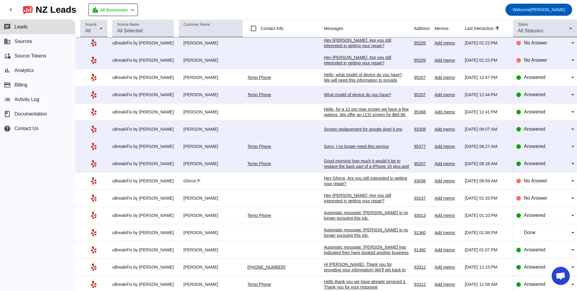
scroll to position [634, 0]
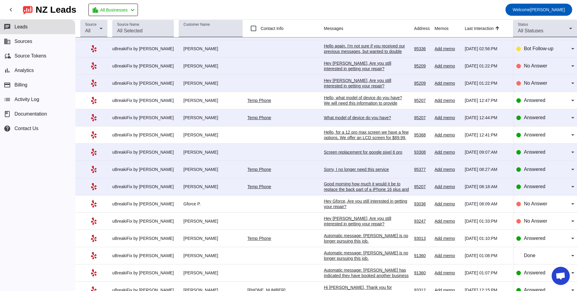
click at [349, 189] on div "Good morning how much it would it be to replace the back part of a iPhone 16 pl…" at bounding box center [366, 189] width 85 height 16
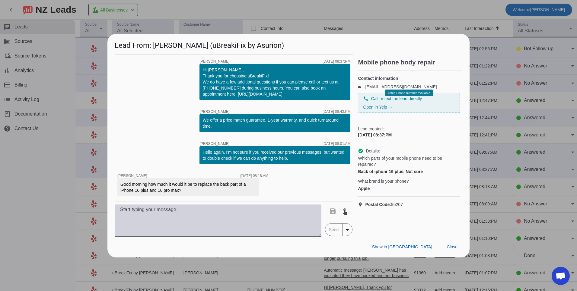
click at [263, 219] on textarea at bounding box center [218, 220] width 207 height 32
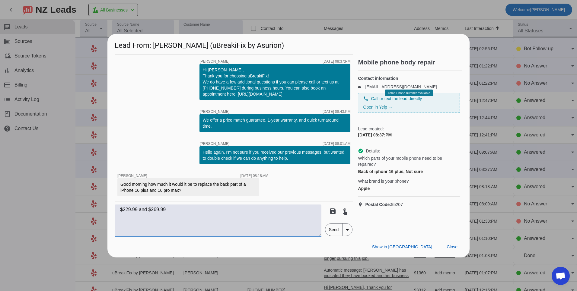
click at [118, 210] on textarea "$229.99 and $269.99" at bounding box center [218, 220] width 207 height 32
click at [240, 210] on textarea "For an iphone 16 plus back glass that would be $229.99 and $269.99" at bounding box center [218, 220] width 207 height 32
click at [242, 210] on textarea "For an iphone 16 plus back glass that would be $229.99 and $269.99" at bounding box center [218, 220] width 207 height 32
click at [268, 209] on textarea "For an iphone 16 plus back glass that would be $229.99 plus tax and $269.99" at bounding box center [218, 220] width 207 height 32
click at [170, 217] on textarea "For an iphone 16 plus back glass that would be $229.99 plus tax and for a 16 pr…" at bounding box center [218, 220] width 207 height 32
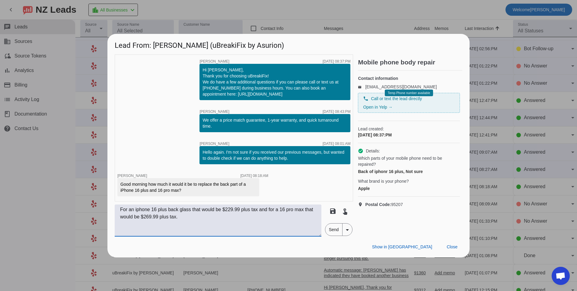
type textarea "For an iphone 16 plus back glass that would be $229.99 plus tax and for a 16 pr…"
click at [334, 230] on span "Send" at bounding box center [334, 229] width 17 height 12
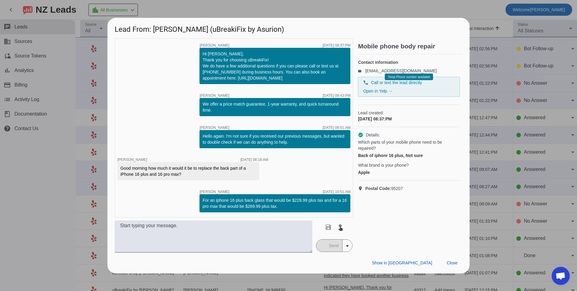
scroll to position [0, 0]
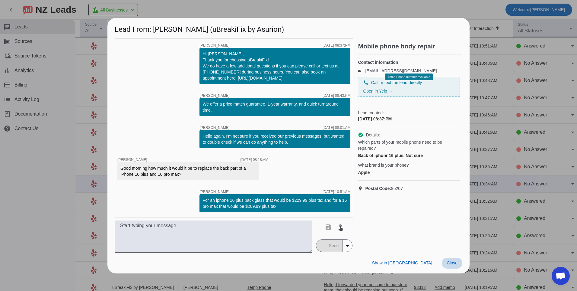
click at [454, 264] on span "Close" at bounding box center [452, 262] width 11 height 5
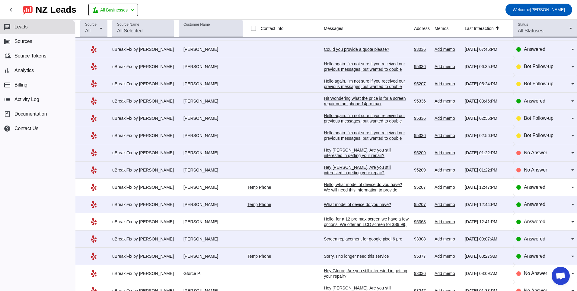
scroll to position [634, 0]
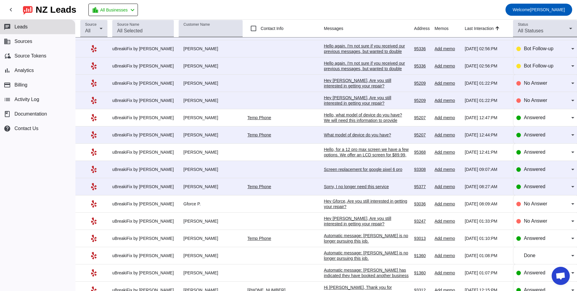
click at [340, 185] on div "Sorry, I no longer need this service" at bounding box center [366, 186] width 85 height 5
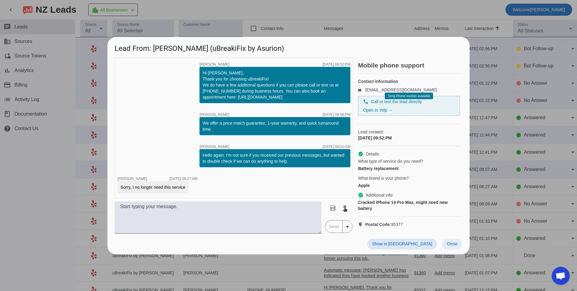
click at [451, 246] on span "Close" at bounding box center [452, 243] width 11 height 5
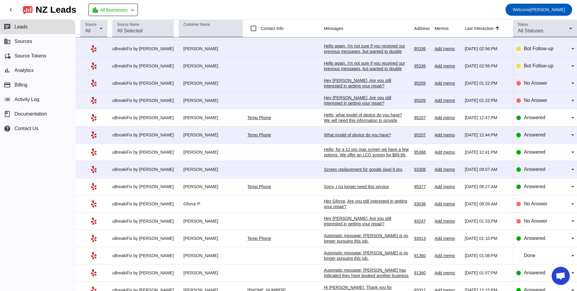
click at [329, 171] on div "Screen replacement for google pixel 6 pro" at bounding box center [366, 168] width 85 height 5
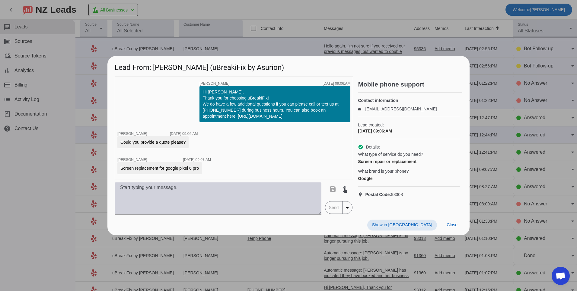
click at [213, 188] on textarea at bounding box center [218, 198] width 207 height 32
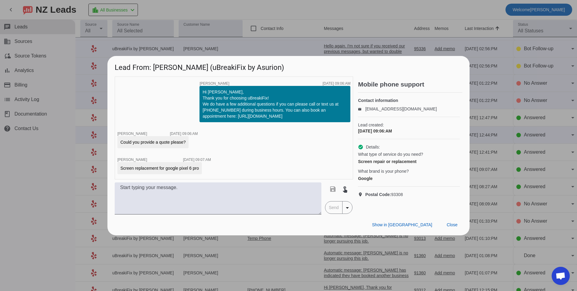
scroll to position [0, 0]
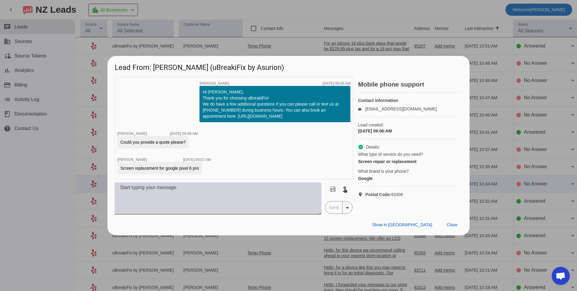
click at [210, 197] on textarea at bounding box center [218, 198] width 207 height 32
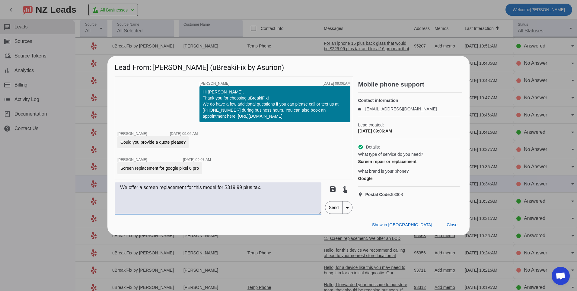
type textarea "We offer a screen replacement for this model for $319.99 plus tax."
click at [327, 209] on span "Send" at bounding box center [334, 207] width 17 height 12
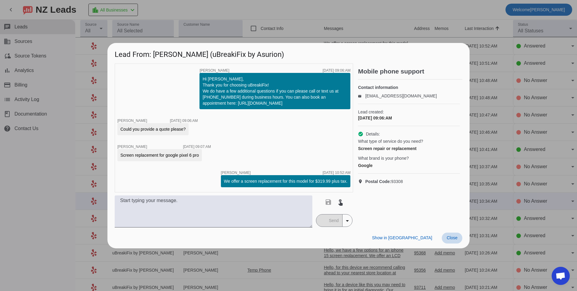
click at [447, 235] on span at bounding box center [452, 237] width 21 height 11
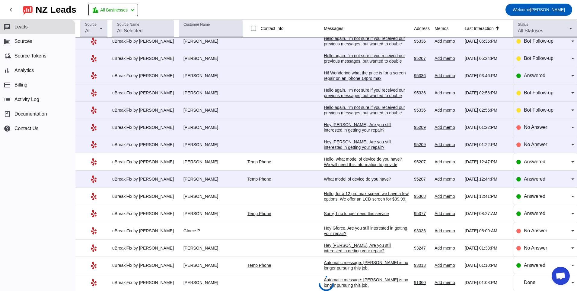
scroll to position [608, 0]
click at [327, 181] on div "What model of device do you have?" at bounding box center [366, 178] width 85 height 5
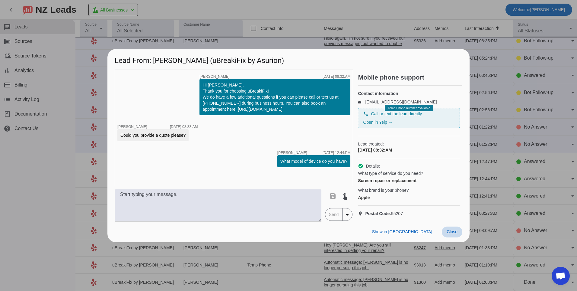
click at [457, 234] on span "Close" at bounding box center [452, 231] width 11 height 5
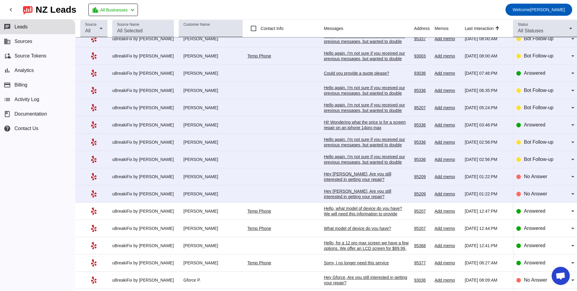
scroll to position [547, 0]
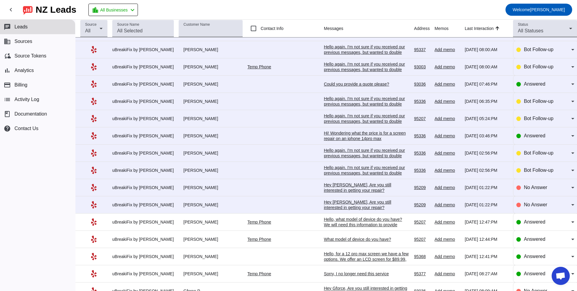
click at [332, 201] on div "Hey [PERSON_NAME], Are you still interested in getting your repair?​" at bounding box center [366, 204] width 85 height 11
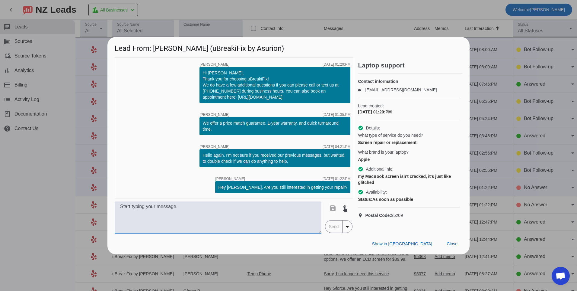
click at [294, 207] on textarea at bounding box center [218, 217] width 207 height 32
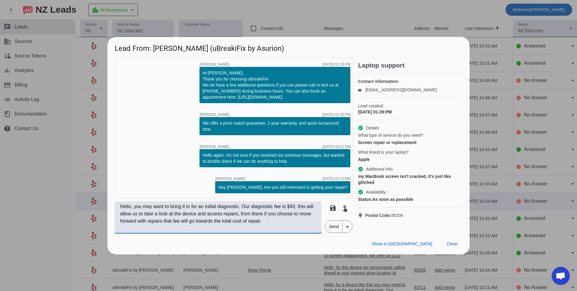
type textarea "Hello, you may want to bring it in for an initial diagnostic. Our diagnostic fe…"
click at [329, 229] on span "Send" at bounding box center [334, 226] width 17 height 12
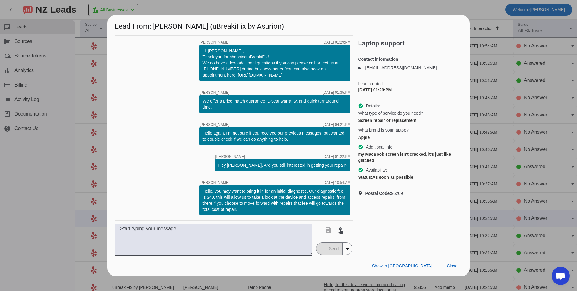
click at [456, 273] on div "Show in Yelp Close" at bounding box center [289, 265] width 362 height 21
click at [449, 259] on div "Show in Yelp Close" at bounding box center [289, 265] width 362 height 21
click at [454, 269] on span at bounding box center [452, 265] width 21 height 11
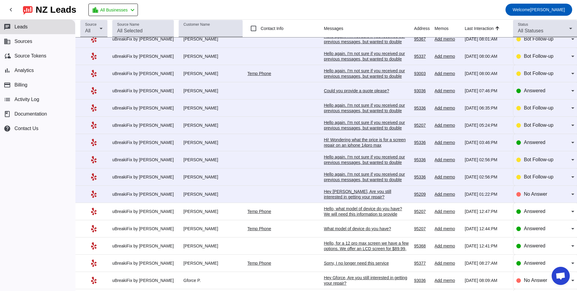
scroll to position [547, 0]
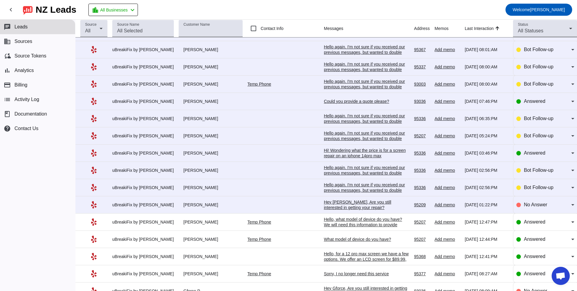
click at [340, 202] on div "Hey [PERSON_NAME], Are you still interested in getting your repair?​" at bounding box center [366, 204] width 85 height 11
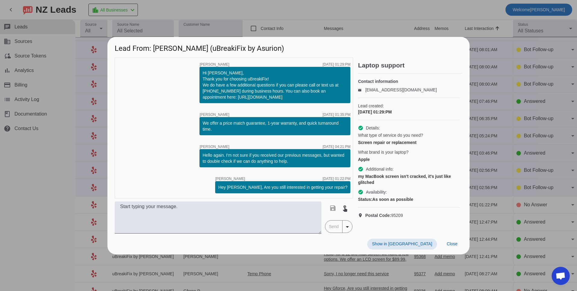
scroll to position [0, 0]
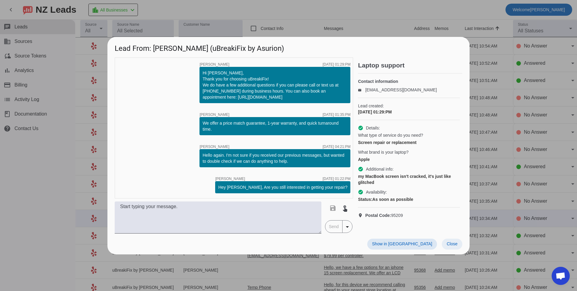
click at [445, 244] on span at bounding box center [452, 243] width 21 height 11
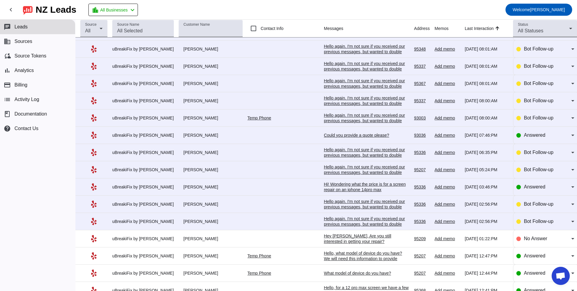
scroll to position [544, 0]
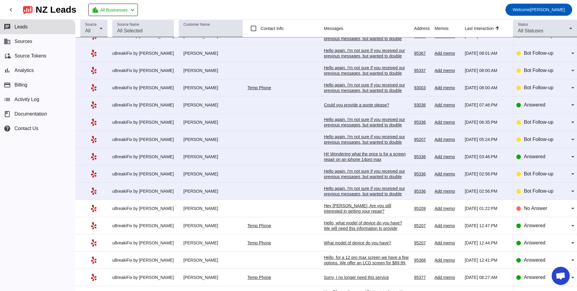
click at [356, 191] on div "Hello again. I'm not sure if you received our previous messages, but wanted to …" at bounding box center [366, 193] width 85 height 16
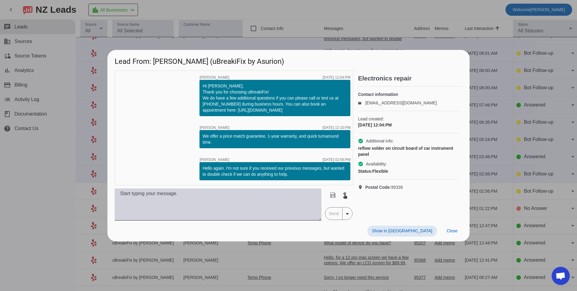
click at [271, 207] on textarea at bounding box center [218, 204] width 207 height 32
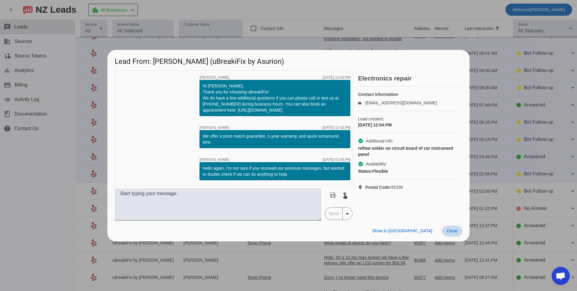
click at [449, 231] on span "Close" at bounding box center [452, 230] width 11 height 5
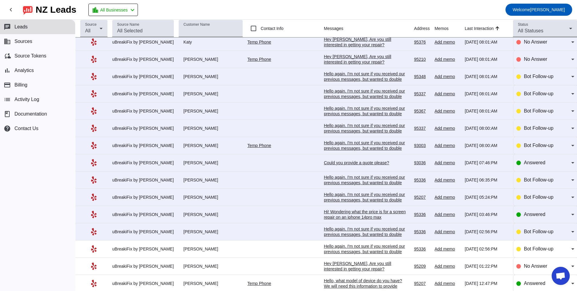
scroll to position [483, 0]
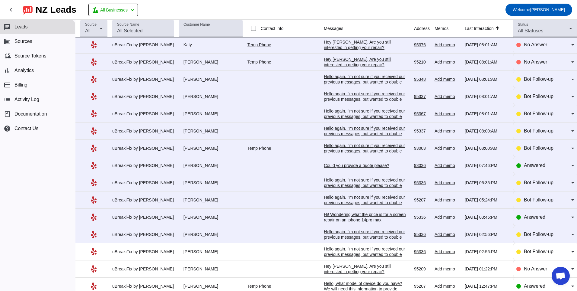
click at [330, 233] on div "Hello again. I'm not sure if you received our previous messages, but wanted to …" at bounding box center [366, 237] width 85 height 16
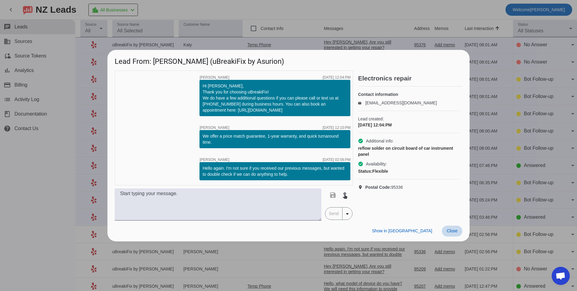
click at [459, 233] on span at bounding box center [452, 230] width 21 height 11
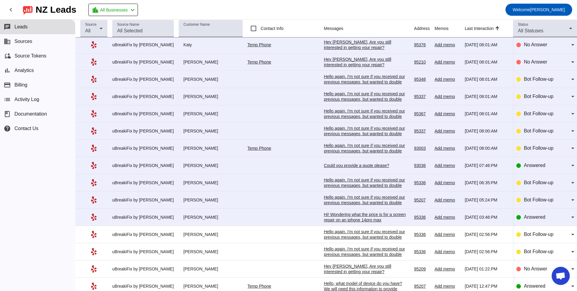
click at [326, 217] on div "Hi! Wondering what the price is for a screen repair on an iphone 14pro max" at bounding box center [366, 216] width 85 height 11
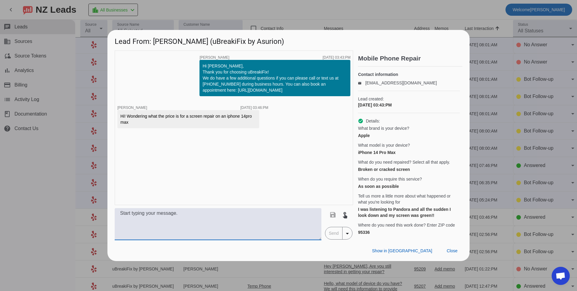
click at [169, 230] on textarea at bounding box center [218, 224] width 207 height 32
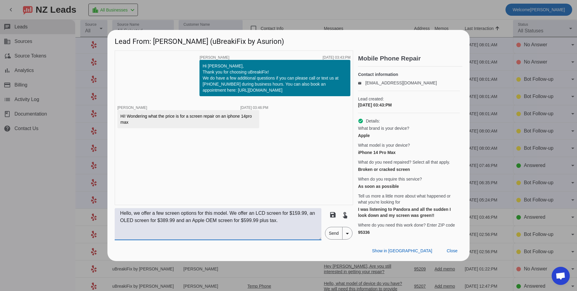
type textarea "Hello, we offer a few screen options for this model. We offer an LCD screen for…"
click at [339, 239] on span "Send" at bounding box center [334, 233] width 17 height 12
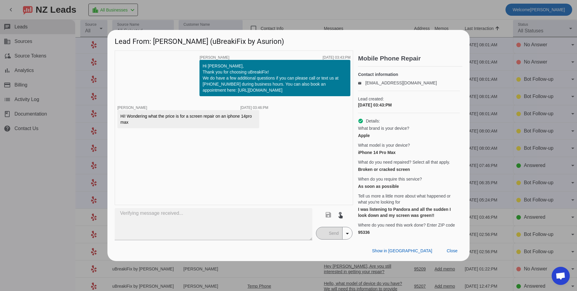
scroll to position [0, 0]
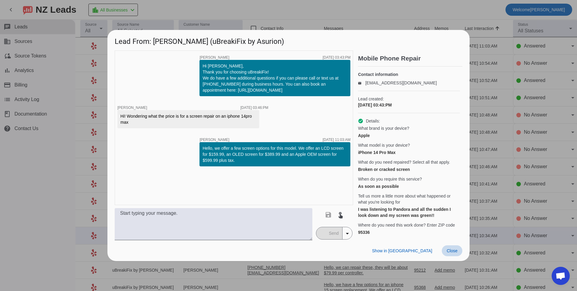
click at [454, 253] on span "Close" at bounding box center [452, 250] width 11 height 5
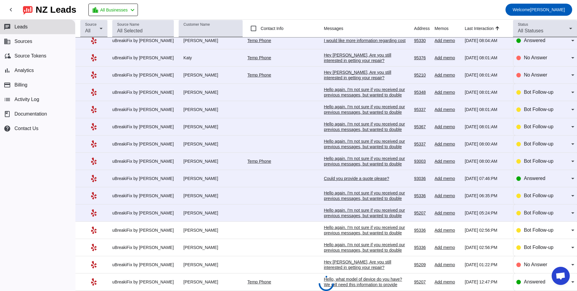
scroll to position [487, 0]
click at [327, 214] on div "Hello again. I'm not sure if you received our previous messages, but wanted to …" at bounding box center [366, 216] width 85 height 16
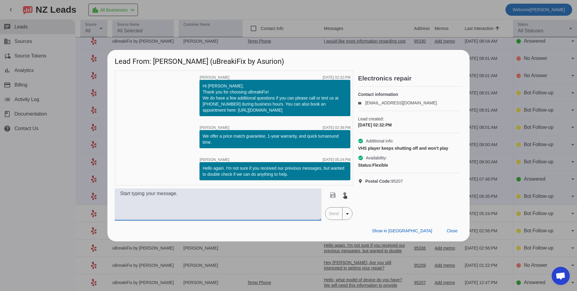
click at [272, 206] on textarea at bounding box center [218, 204] width 207 height 32
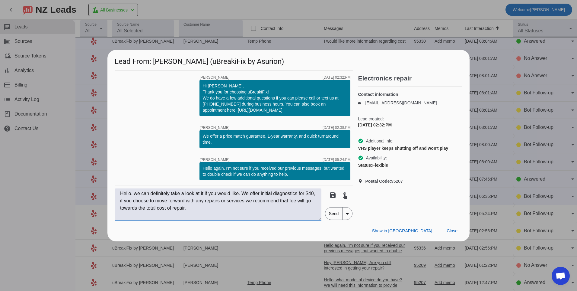
type textarea "Hello. we can definitely take a look at it if you would like. We offer initial …"
click at [333, 214] on span "Send" at bounding box center [334, 213] width 17 height 12
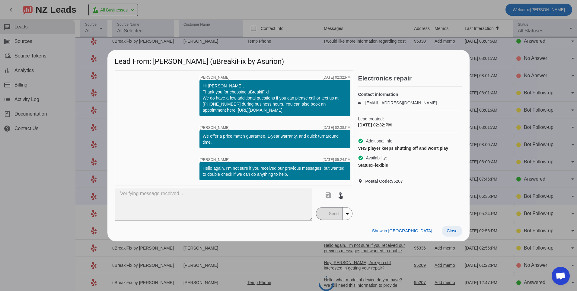
click at [454, 231] on span "Close" at bounding box center [452, 230] width 11 height 5
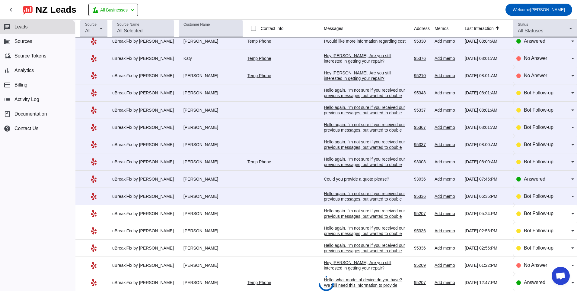
click at [325, 195] on div "Hello again. I'm not sure if you received our previous messages, but wanted to …" at bounding box center [366, 199] width 85 height 16
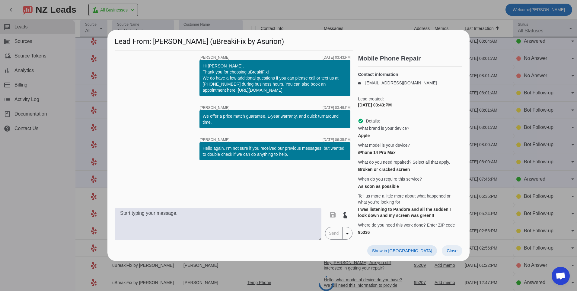
click at [453, 253] on span at bounding box center [452, 250] width 21 height 11
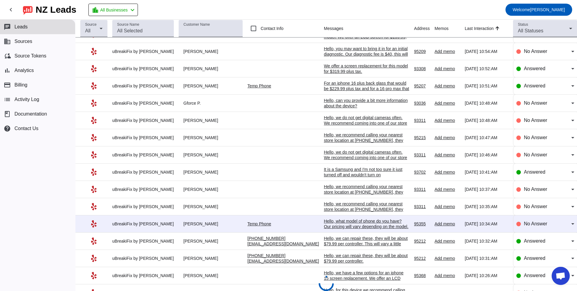
scroll to position [0, 0]
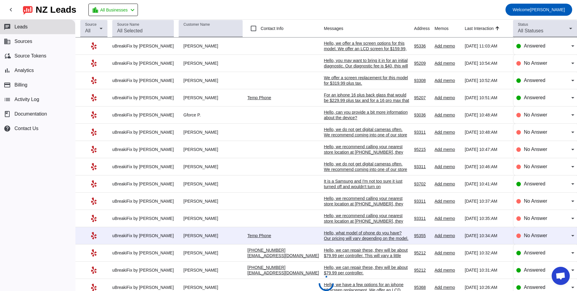
click at [341, 52] on td "Hello, we offer a few screen options for this model. We offer an LCD screen for…" at bounding box center [369, 45] width 90 height 17
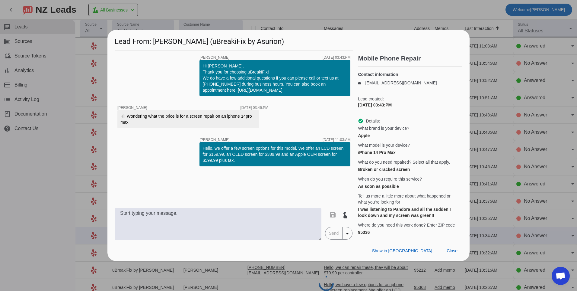
drag, startPoint x: 204, startPoint y: 140, endPoint x: 239, endPoint y: 157, distance: 38.6
click at [239, 157] on div "Hello, we offer a few screen options for this model. We offer an LCD screen for…" at bounding box center [275, 154] width 145 height 18
copy div "Hello, we offer a few screen options for this model. We offer an LCD screen for…"
click at [458, 253] on span at bounding box center [452, 250] width 21 height 11
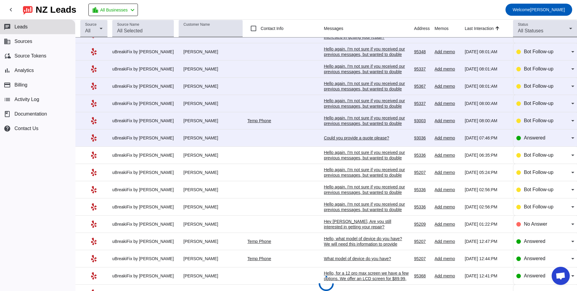
scroll to position [574, 0]
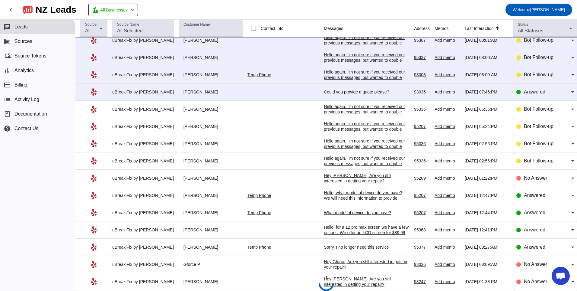
click at [351, 101] on td "Hello again. I'm not sure if you received our previous messages, but wanted to …" at bounding box center [369, 109] width 90 height 17
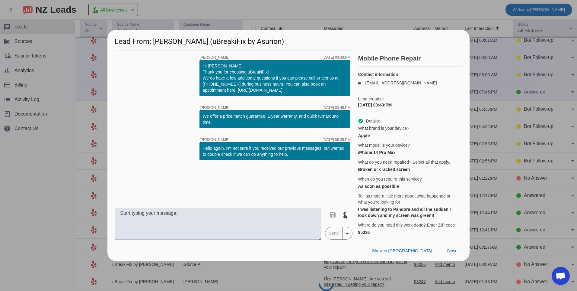
click at [217, 221] on textarea at bounding box center [218, 224] width 207 height 32
paste textarea "Hello, we offer a few screen options for this model. We offer an LCD screen for…"
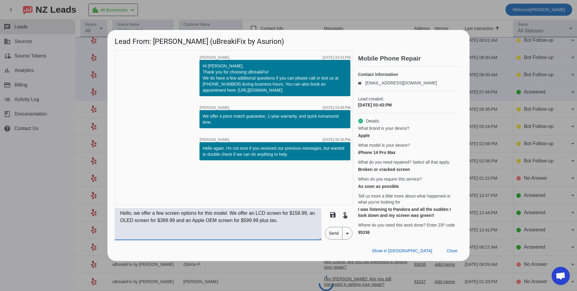
type textarea "Hello, we offer a few screen options for this model. We offer an LCD screen for…"
click at [333, 239] on span "Send" at bounding box center [334, 233] width 17 height 12
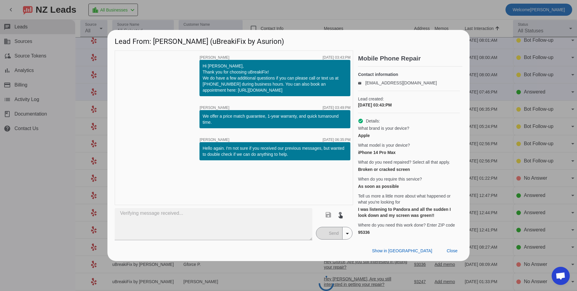
click at [325, 239] on mat-button-toggle-group "Send arrow_drop_down" at bounding box center [334, 233] width 37 height 13
click at [324, 238] on mat-button-toggle-group "Send arrow_drop_down" at bounding box center [334, 233] width 37 height 13
click at [327, 239] on mat-button-toggle-group "Send arrow_drop_down" at bounding box center [334, 233] width 37 height 13
click at [455, 253] on span "Close" at bounding box center [452, 250] width 11 height 5
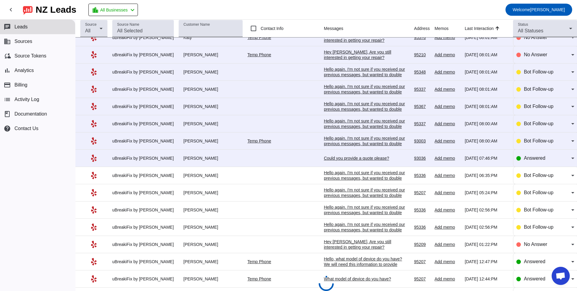
scroll to position [483, 0]
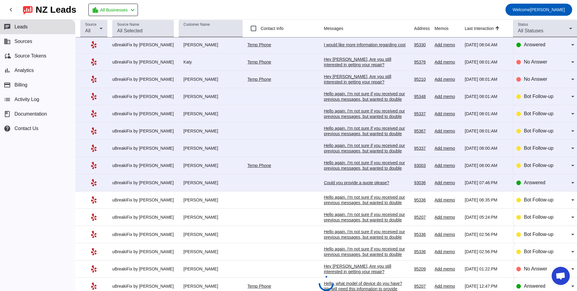
click at [353, 183] on div "Could you provide a quote please?" at bounding box center [366, 182] width 85 height 5
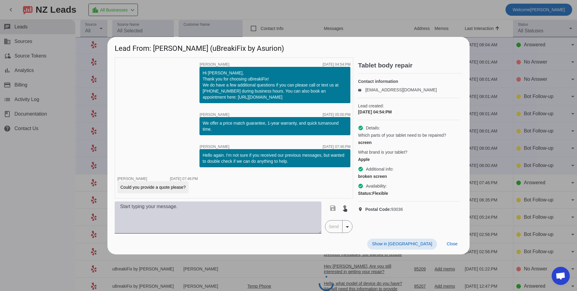
click at [220, 213] on textarea at bounding box center [218, 217] width 207 height 32
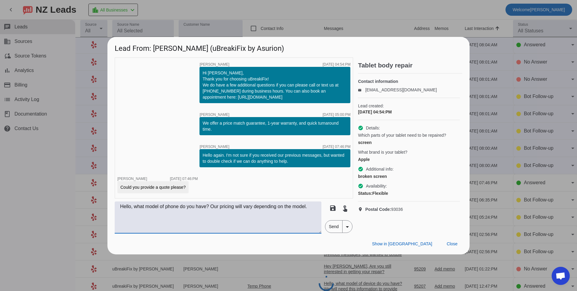
type textarea "Hello, what model of phone do you have? Our pricing will vary depending on the …"
click at [326, 227] on span "Send" at bounding box center [334, 226] width 17 height 12
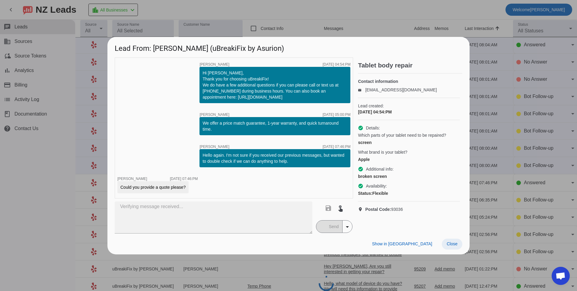
click at [450, 243] on span "Close" at bounding box center [452, 243] width 11 height 5
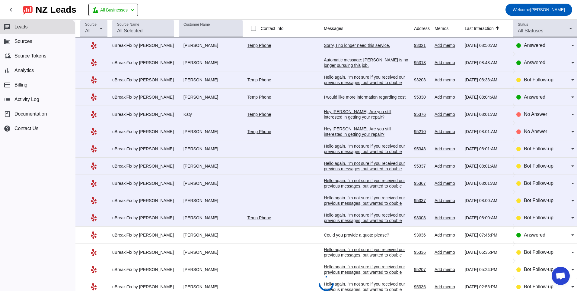
scroll to position [423, 0]
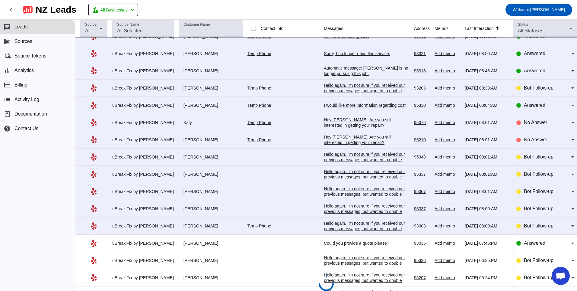
click at [327, 223] on div "Hello again. I'm not sure if you received our previous messages, but wanted to …" at bounding box center [366, 228] width 85 height 16
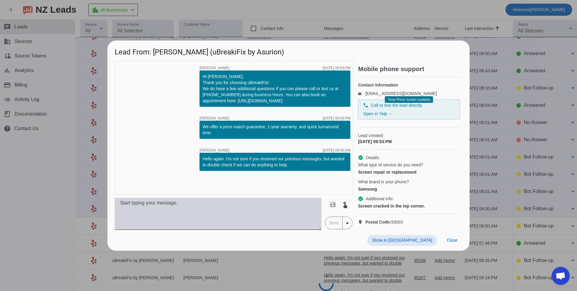
click at [302, 223] on textarea at bounding box center [218, 214] width 207 height 32
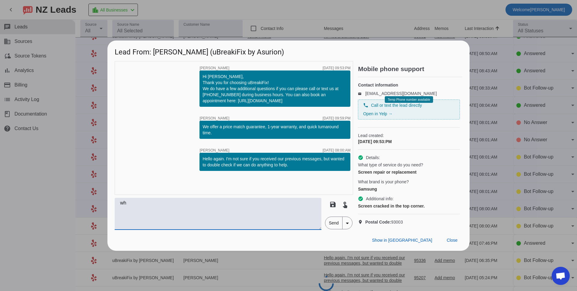
type textarea "w"
type textarea "What model of phone do you have? Our pricing will vary depending on the model."
click at [330, 229] on span "Send" at bounding box center [334, 223] width 17 height 12
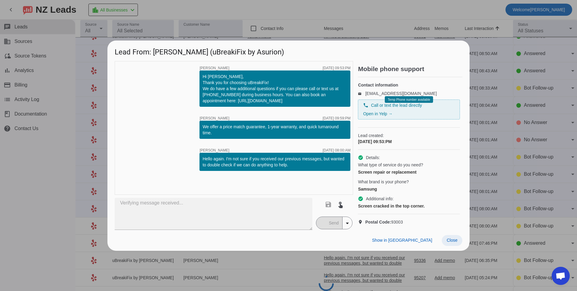
click at [455, 242] on span "Close" at bounding box center [452, 239] width 11 height 5
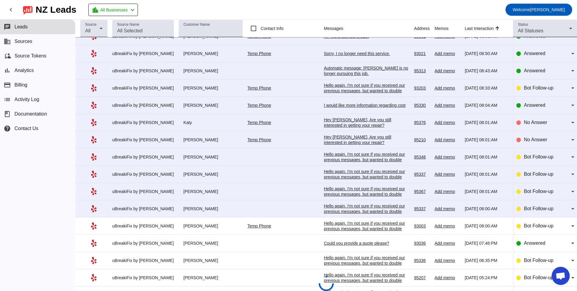
click at [325, 207] on div "Hello again. I'm not sure if you received our previous messages, but wanted to …" at bounding box center [366, 211] width 85 height 16
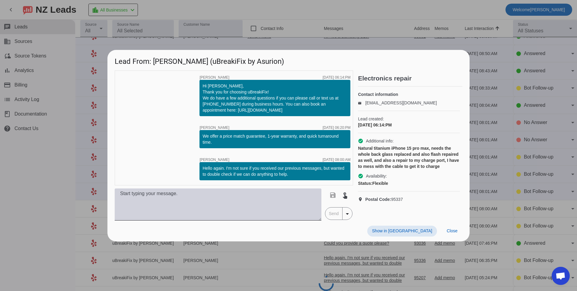
click at [265, 212] on textarea at bounding box center [218, 204] width 207 height 32
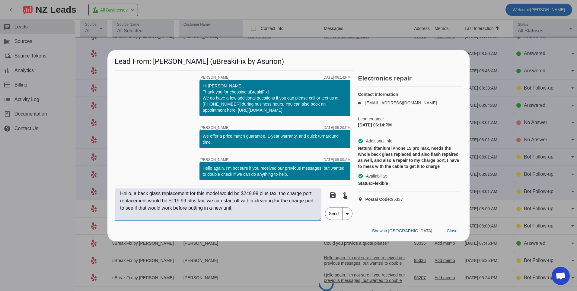
type textarea "Hello, a back glass replacement for this model would be $249.99 plus tax, the c…"
click at [340, 213] on span "Send" at bounding box center [334, 213] width 17 height 12
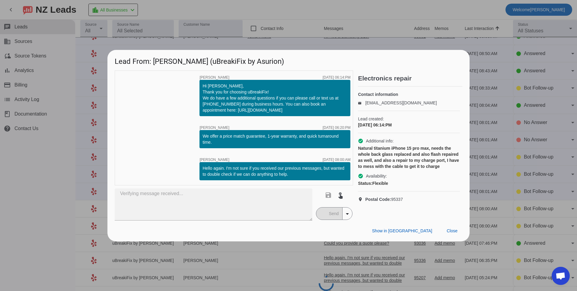
click at [190, 163] on div "timer close [PERSON_NAME] [DATE] 06:14:PM Hi [PERSON_NAME], Thank you for choos…" at bounding box center [234, 127] width 239 height 115
click at [453, 228] on span "Close" at bounding box center [452, 230] width 11 height 5
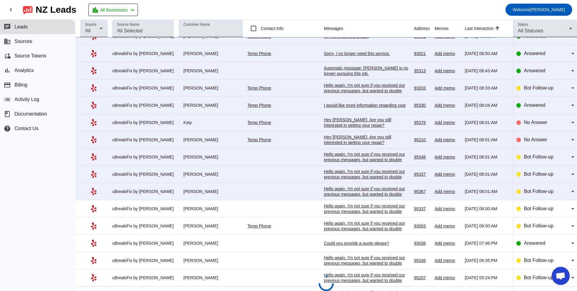
click at [330, 191] on div "Hello again. I'm not sure if you received our previous messages, but wanted to …" at bounding box center [366, 194] width 85 height 16
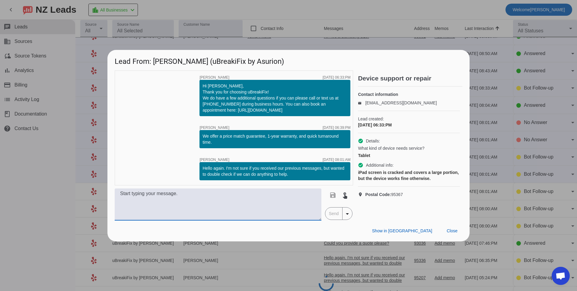
click at [263, 205] on textarea at bounding box center [218, 204] width 207 height 32
type textarea "Hello, what model of ipad do you have? Our pricing will vary depending on the m…"
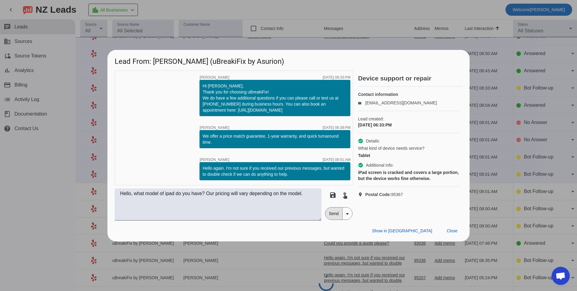
click at [335, 215] on span "Send" at bounding box center [334, 213] width 17 height 12
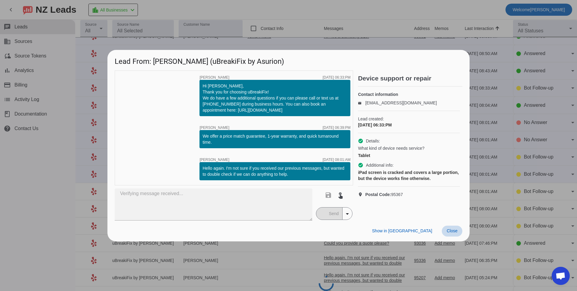
click at [462, 231] on span at bounding box center [452, 230] width 21 height 11
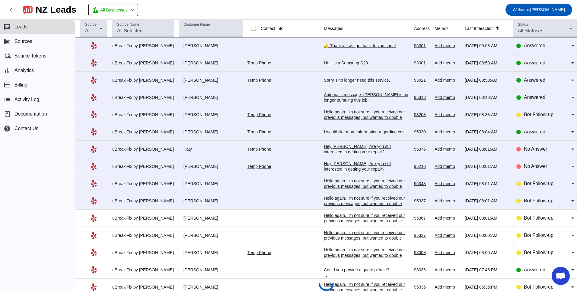
scroll to position [393, 0]
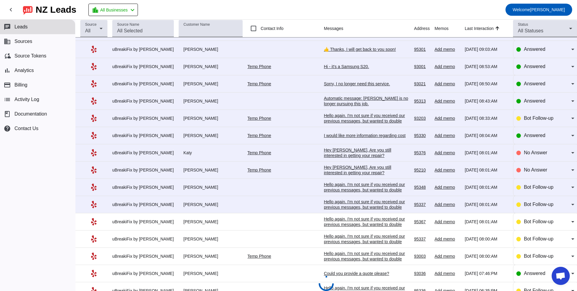
click at [346, 201] on div "Hello again. I'm not sure if you received our previous messages, but wanted to …" at bounding box center [366, 207] width 85 height 16
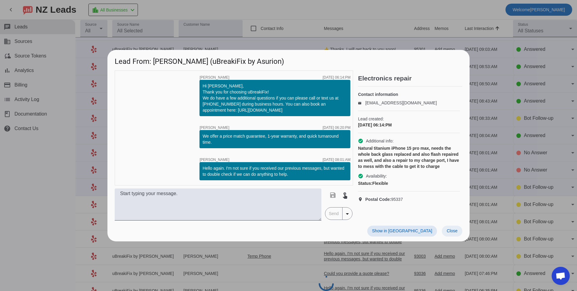
click at [444, 230] on span at bounding box center [452, 230] width 21 height 11
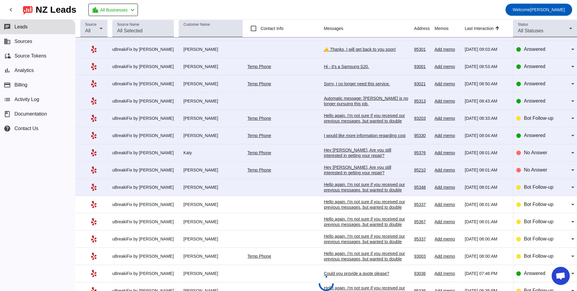
click at [269, 238] on td at bounding box center [286, 238] width 76 height 17
click at [324, 240] on div "Hello again. I'm not sure if you received our previous messages, but wanted to …" at bounding box center [366, 241] width 85 height 16
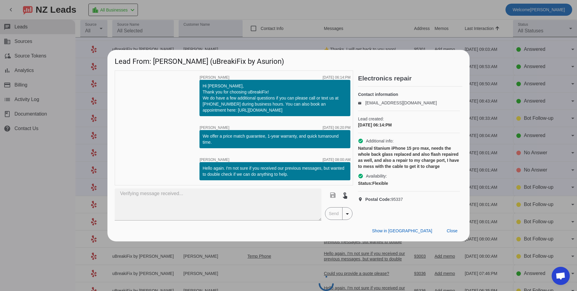
click at [312, 240] on div "Lead From: [PERSON_NAME] (uBreakiFix by Asurion) timer close [PERSON_NAME] [DAT…" at bounding box center [289, 145] width 362 height 191
click at [458, 230] on span at bounding box center [452, 230] width 21 height 11
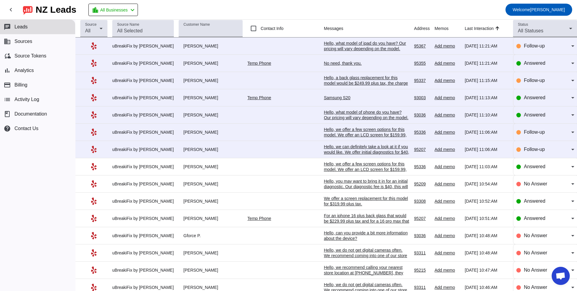
click at [360, 80] on div "Hello, a back glass replacement for this model would be $249.99 plus tax, the c…" at bounding box center [366, 91] width 85 height 33
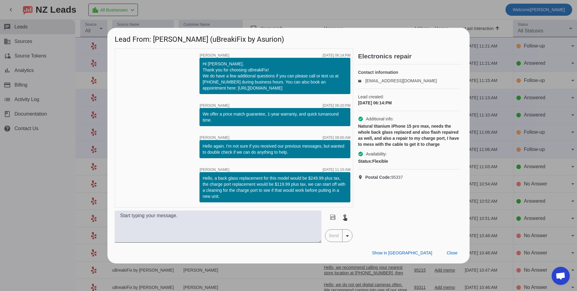
drag, startPoint x: 204, startPoint y: 177, endPoint x: 230, endPoint y: 204, distance: 37.6
click at [230, 204] on div "timer close Robert G. 9/16/2025, 06:14:PM Hi Adrian, Thank you for choosing uBr…" at bounding box center [234, 127] width 239 height 159
copy div "Hello, a back glass replacement for this model would be $249.99 plus tax, the c…"
click at [455, 250] on span at bounding box center [452, 252] width 21 height 11
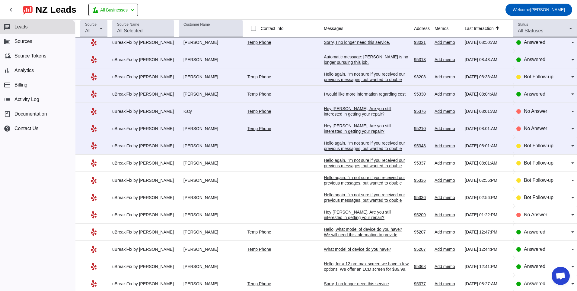
scroll to position [544, 0]
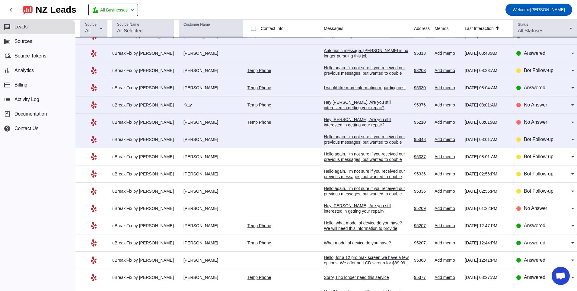
click at [346, 149] on td "Hello again. I'm not sure if you received our previous messages, but wanted to …" at bounding box center [369, 156] width 90 height 17
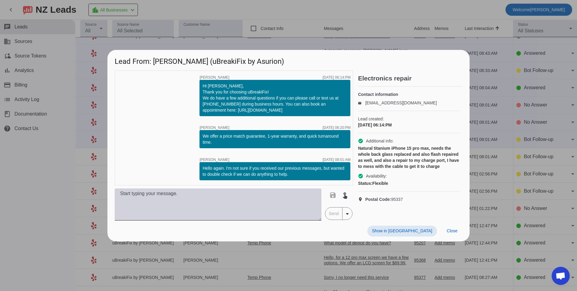
click at [260, 192] on textarea at bounding box center [218, 204] width 207 height 32
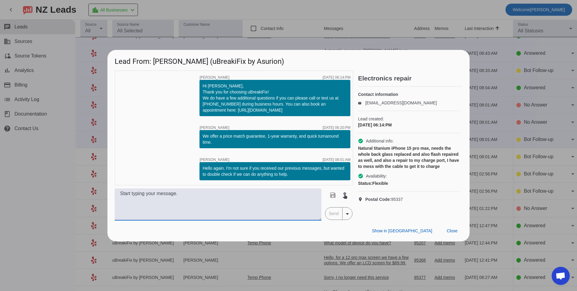
paste textarea "Hello, a back glass replacement for this model would be $249.99 plus tax, the c…"
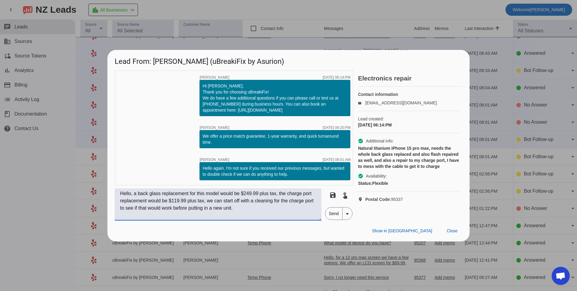
type textarea "Hello, a back glass replacement for this model would be $249.99 plus tax, the c…"
click at [328, 213] on span "Send" at bounding box center [334, 213] width 17 height 12
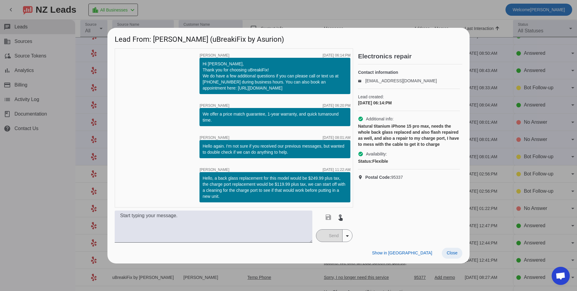
scroll to position [0, 0]
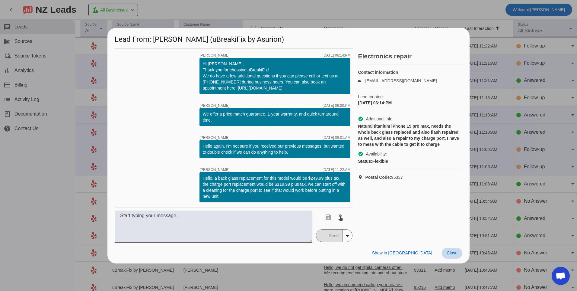
click at [457, 249] on span at bounding box center [452, 252] width 21 height 11
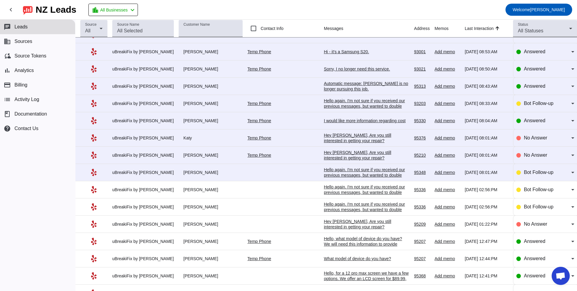
scroll to position [572, 0]
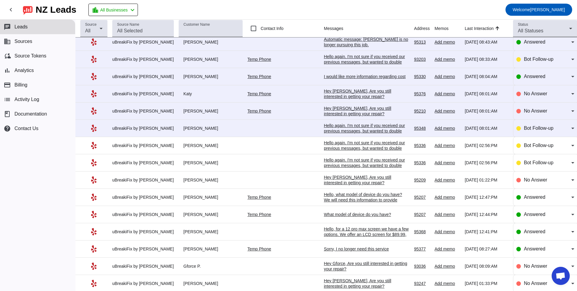
click at [336, 129] on div "Hello again. I'm not sure if you received our previous messages, but wanted to …" at bounding box center [366, 131] width 85 height 16
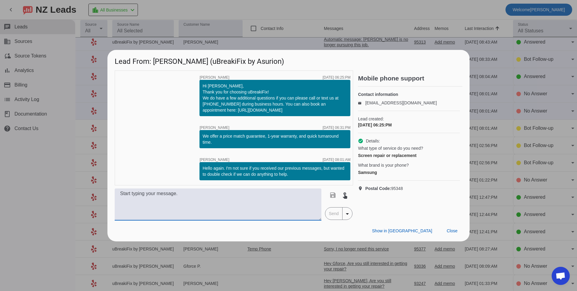
click at [254, 209] on textarea at bounding box center [218, 204] width 207 height 32
type textarea "h"
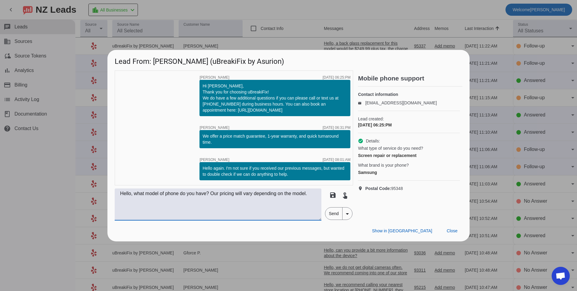
type textarea "Hello, what model of phone do you have? Our pricing will vary depending on the …"
click at [336, 216] on span "Send" at bounding box center [334, 213] width 17 height 12
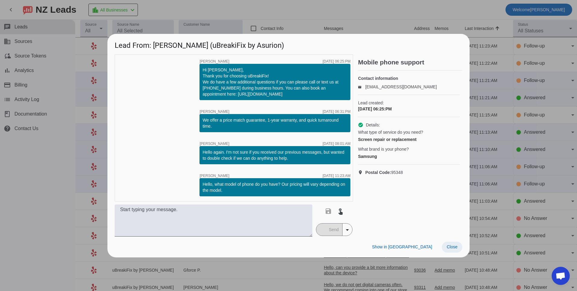
click at [455, 243] on span at bounding box center [452, 246] width 21 height 11
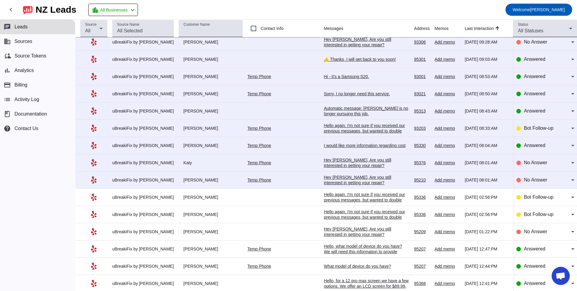
scroll to position [540, 0]
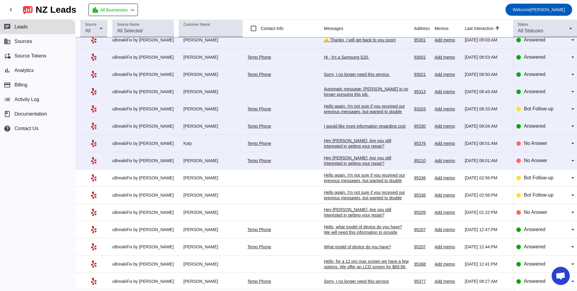
click at [324, 191] on div "Hello again. I'm not sure if you received our previous messages, but wanted to …" at bounding box center [366, 197] width 85 height 16
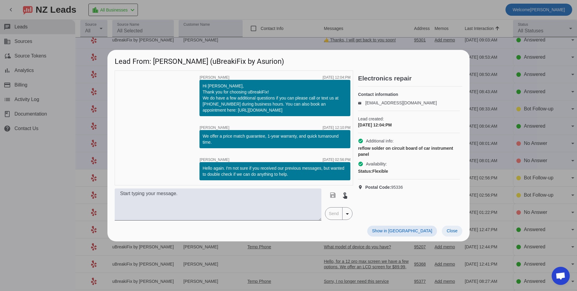
click at [455, 234] on span at bounding box center [452, 230] width 21 height 11
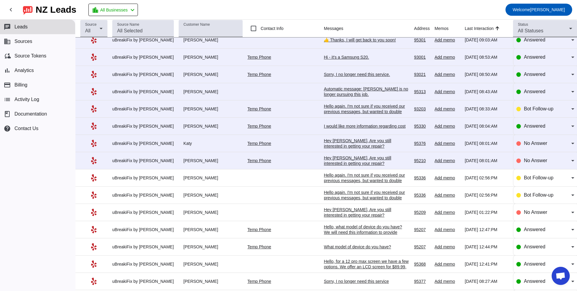
click at [349, 158] on div "Hey [PERSON_NAME], Are you still interested in getting your repair?​" at bounding box center [366, 160] width 85 height 11
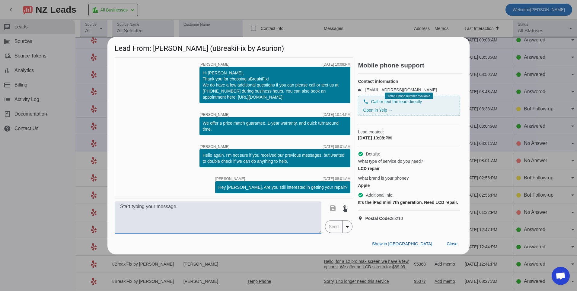
click at [308, 222] on textarea at bounding box center [218, 217] width 207 height 32
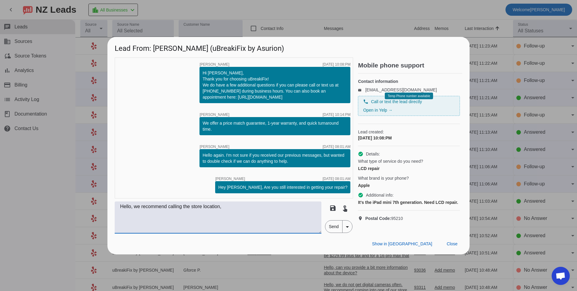
type textarea "Hello, we recommend calling the store location,"
